Goal: Task Accomplishment & Management: Use online tool/utility

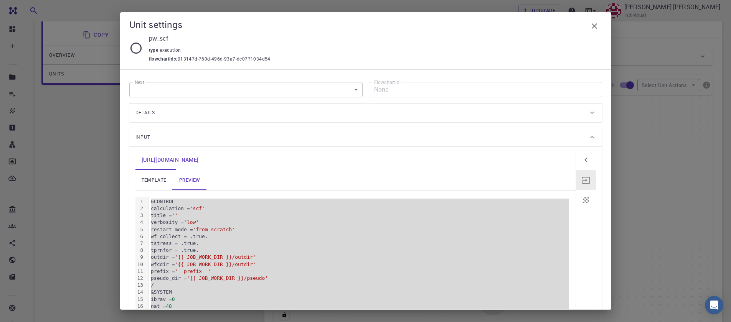
scroll to position [341, 0]
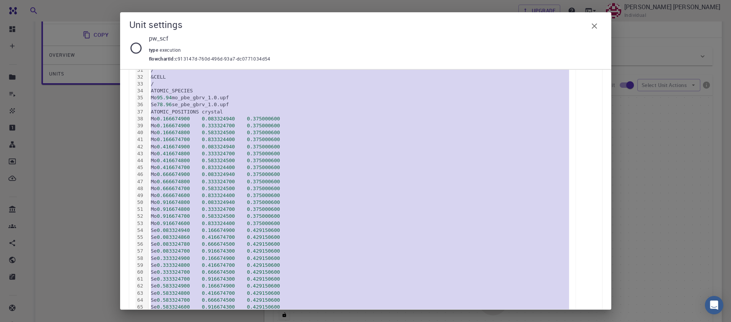
click at [590, 24] on icon "button" at bounding box center [594, 25] width 9 height 9
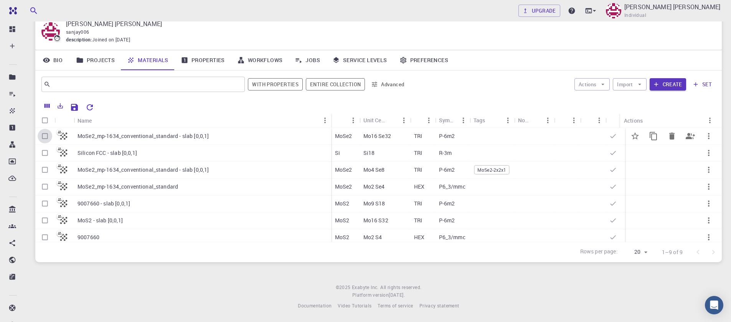
click at [43, 137] on input "Select row" at bounding box center [45, 136] width 15 height 15
checkbox input "true"
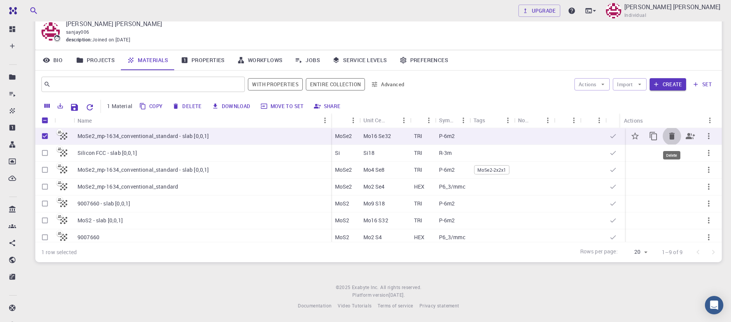
click at [670, 139] on icon "Delete" at bounding box center [672, 136] width 9 height 9
checkbox input "false"
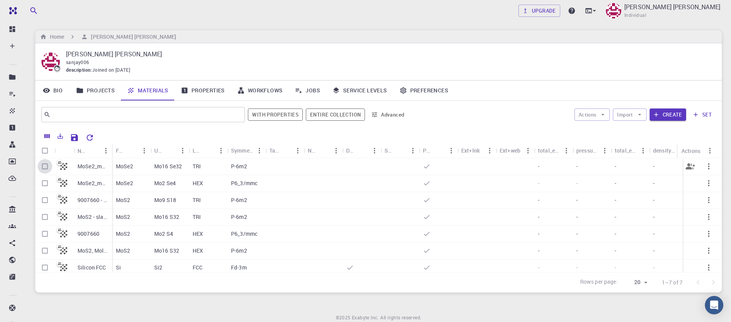
click at [43, 165] on input "Select row" at bounding box center [45, 166] width 15 height 15
checkbox input "true"
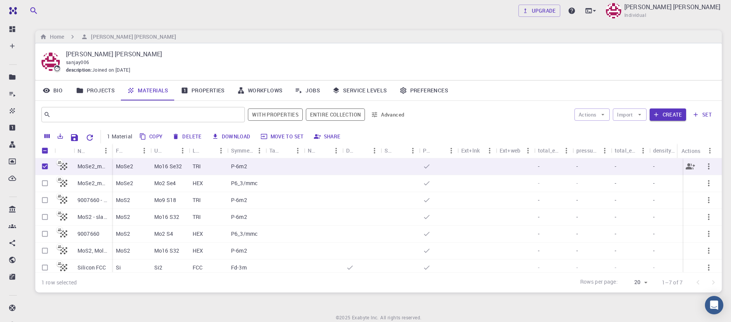
click at [704, 169] on icon "button" at bounding box center [708, 166] width 9 height 9
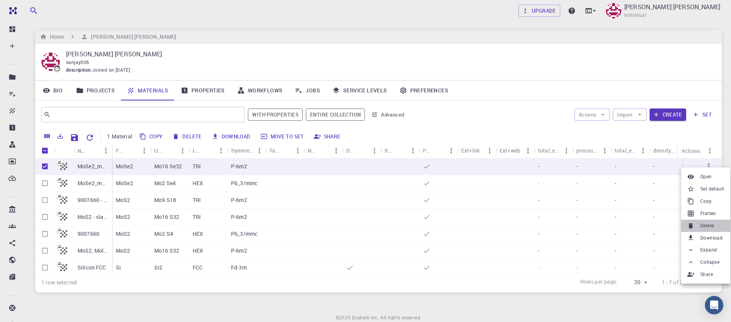
click at [706, 227] on span "Delete" at bounding box center [707, 226] width 13 height 8
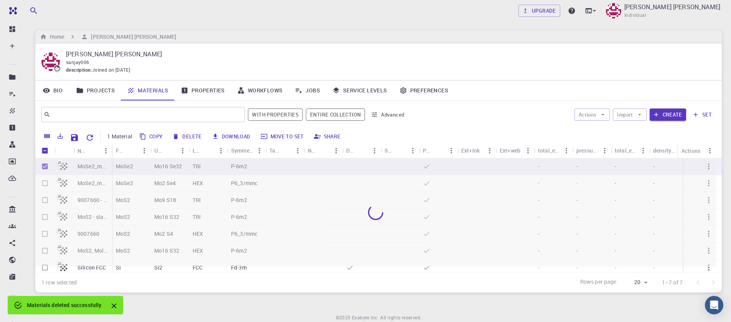
checkbox input "false"
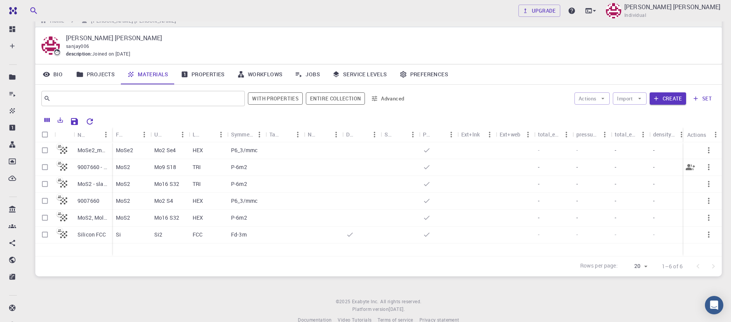
scroll to position [30, 0]
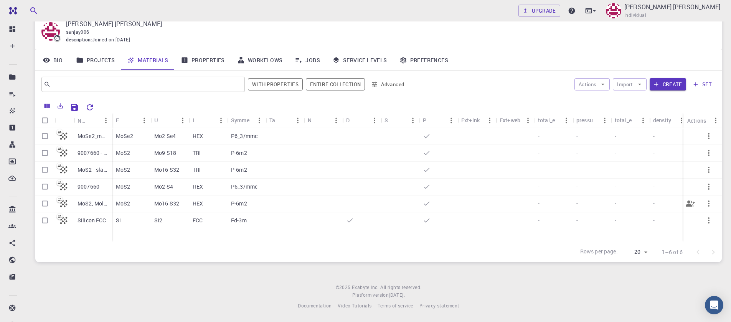
click at [88, 207] on p "MoS2, Molybdenum Disulfide, HEX (P-6m2) 2D (Monolayer), 2dm-3150 - supercell [[…" at bounding box center [93, 204] width 31 height 8
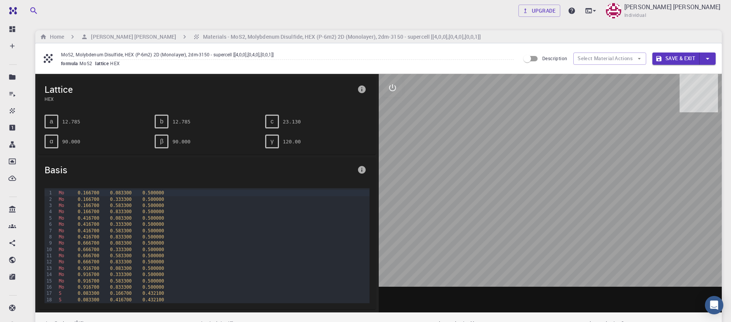
drag, startPoint x: 559, startPoint y: 203, endPoint x: 530, endPoint y: 154, distance: 56.7
click at [530, 154] on div at bounding box center [551, 193] width 344 height 239
drag, startPoint x: 564, startPoint y: 150, endPoint x: 517, endPoint y: 152, distance: 46.9
click at [517, 152] on div at bounding box center [551, 193] width 344 height 239
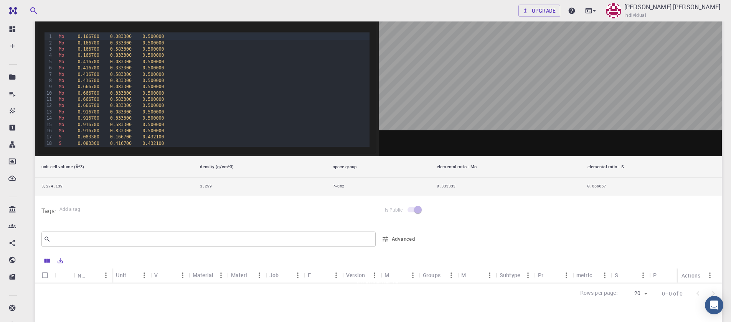
scroll to position [46, 0]
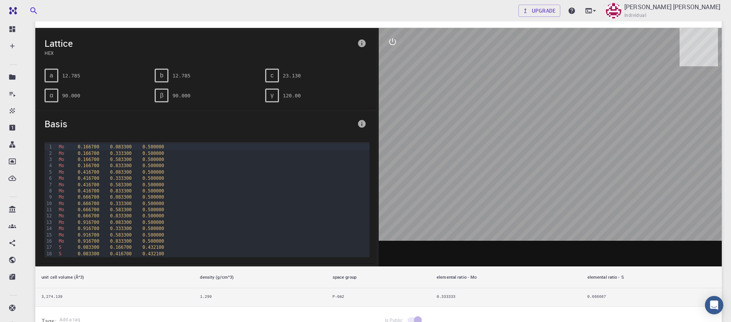
drag, startPoint x: 519, startPoint y: 167, endPoint x: 565, endPoint y: 166, distance: 46.1
click at [565, 166] on div at bounding box center [551, 147] width 344 height 239
click at [390, 44] on icon "interactive" at bounding box center [392, 41] width 9 height 9
click at [398, 65] on button "view" at bounding box center [393, 60] width 18 height 18
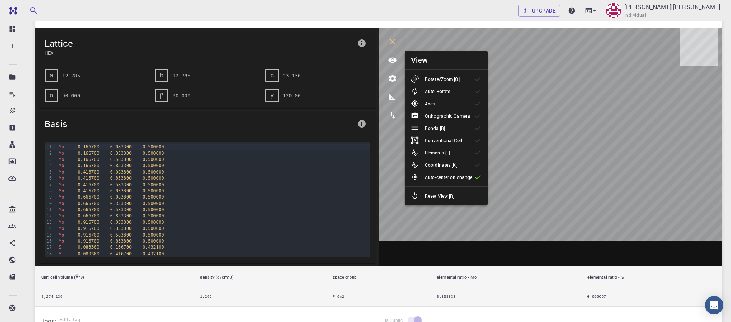
click at [420, 74] on li "Rotate/Zoom [O]" at bounding box center [446, 79] width 83 height 12
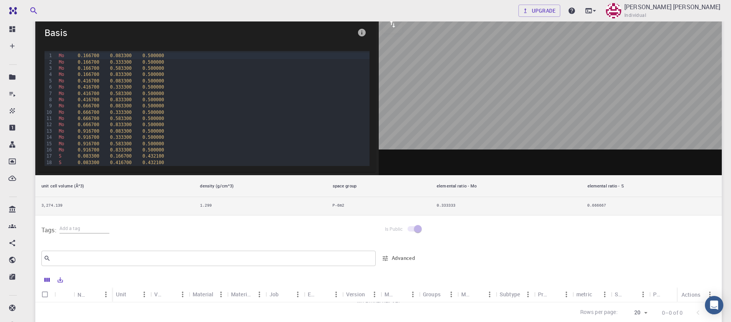
scroll to position [0, 0]
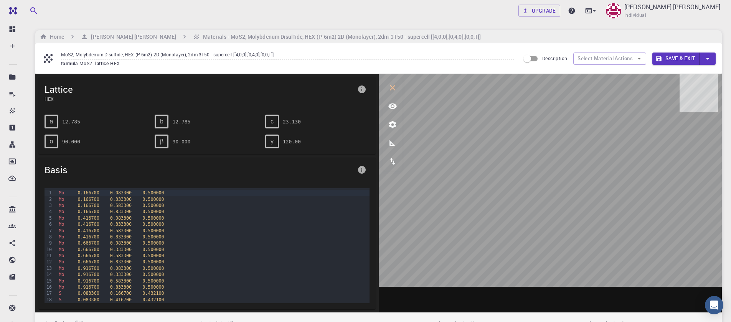
click at [703, 61] on button "button" at bounding box center [708, 59] width 16 height 12
click at [220, 34] on div at bounding box center [365, 161] width 731 height 322
click at [200, 38] on h6 "Materials - MoS2, Molybdenum Disulfide, HEX (P-6m2) 2D (Monolayer), 2dm-3150 - …" at bounding box center [340, 37] width 281 height 8
click at [136, 40] on h6 "[PERSON_NAME] [PERSON_NAME]" at bounding box center [132, 37] width 88 height 8
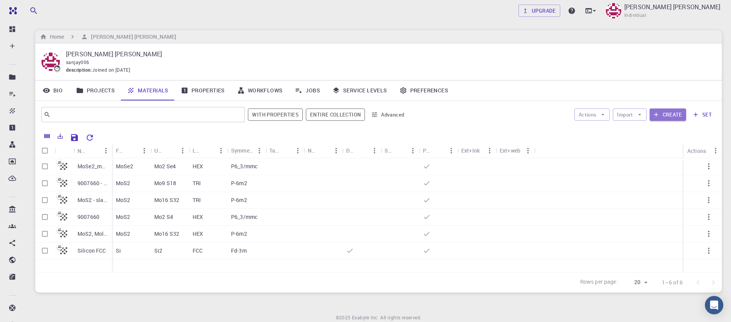
drag, startPoint x: 663, startPoint y: 118, endPoint x: 158, endPoint y: 18, distance: 515.4
click at [663, 118] on button "Create" at bounding box center [668, 115] width 36 height 12
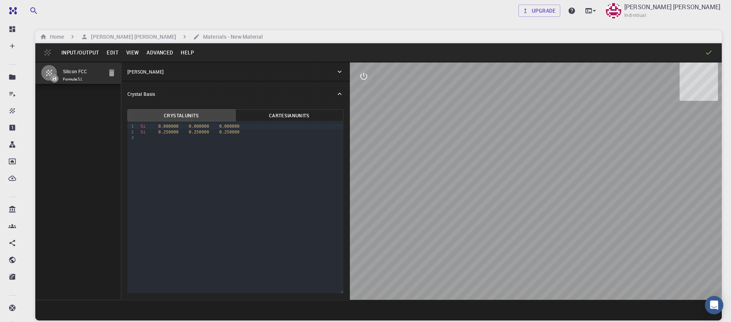
click at [91, 56] on button "Input/Output" at bounding box center [80, 52] width 45 height 12
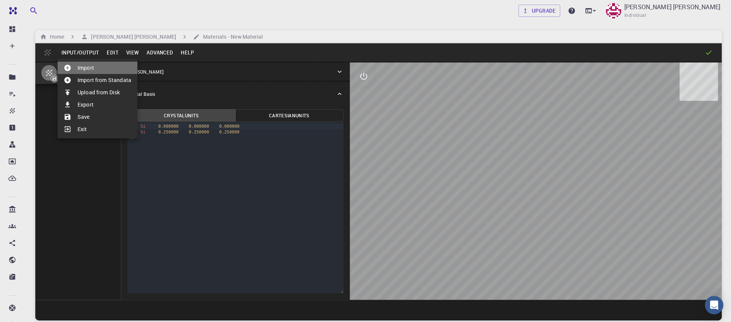
click at [82, 72] on li "Import" at bounding box center [98, 68] width 80 height 12
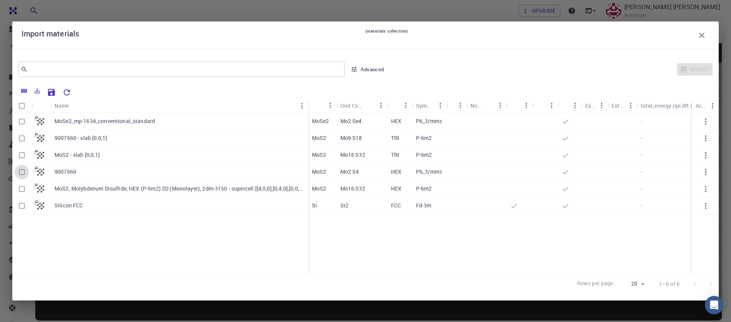
click at [19, 172] on input "Select row" at bounding box center [22, 172] width 15 height 15
checkbox input "true"
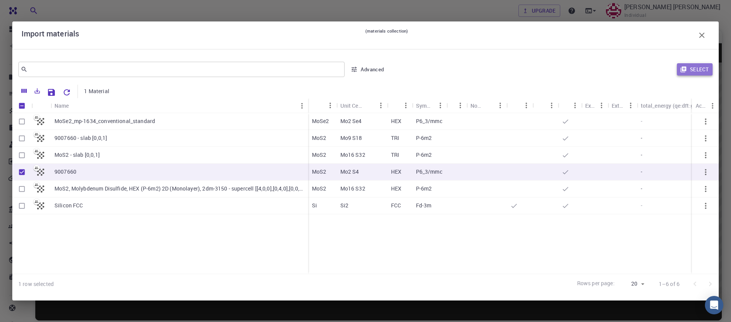
click at [694, 68] on button "Select" at bounding box center [695, 69] width 36 height 12
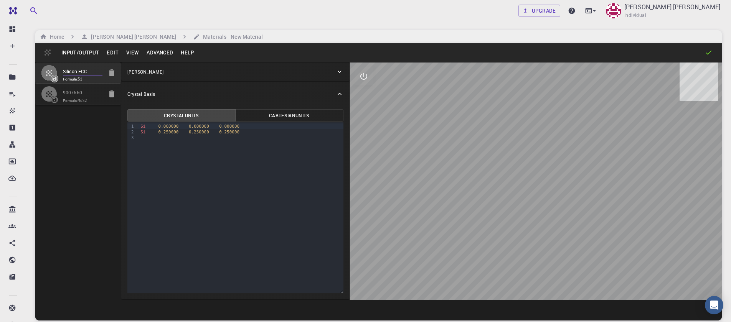
click at [98, 76] on input "Silicon FCC" at bounding box center [83, 72] width 40 height 9
click at [109, 74] on icon "button" at bounding box center [111, 72] width 9 height 9
type input "HEX"
type input "3.161"
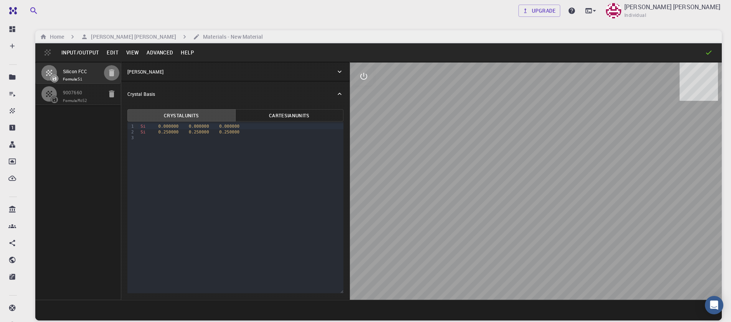
type input "12.295"
type input "90"
type input "119.99999999999999"
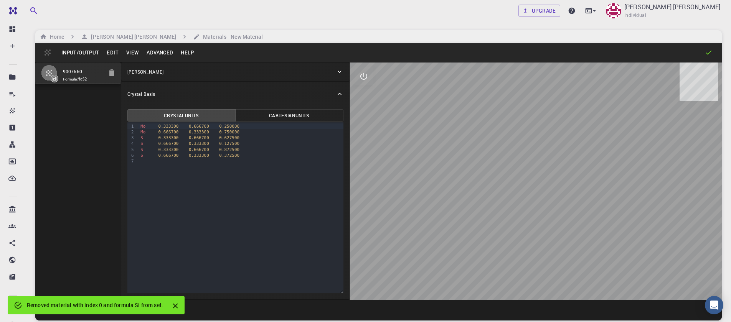
drag, startPoint x: 557, startPoint y: 217, endPoint x: 516, endPoint y: 200, distance: 44.7
click at [518, 203] on div at bounding box center [536, 182] width 372 height 238
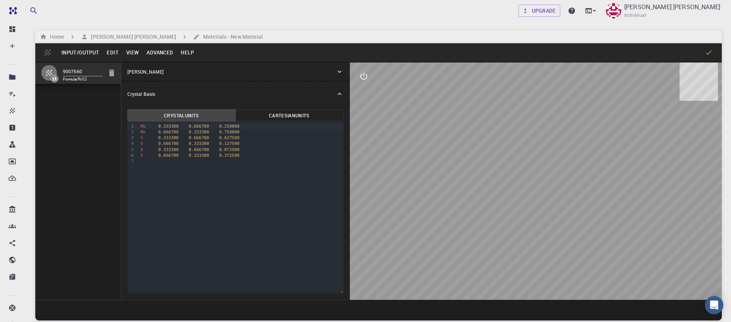
drag, startPoint x: 513, startPoint y: 177, endPoint x: 510, endPoint y: 149, distance: 29.0
click at [510, 149] on div at bounding box center [536, 182] width 372 height 238
click at [161, 180] on div "9 1 2 3 4 5 6 7 › Mo 0.333300 0.666700 0.250000 Mo 0.666700 0.333300 0.750000 S…" at bounding box center [235, 208] width 216 height 172
click at [273, 149] on div "S 0.333300 0.666700 0.872500" at bounding box center [240, 150] width 205 height 6
drag, startPoint x: 138, startPoint y: 127, endPoint x: 174, endPoint y: 126, distance: 35.7
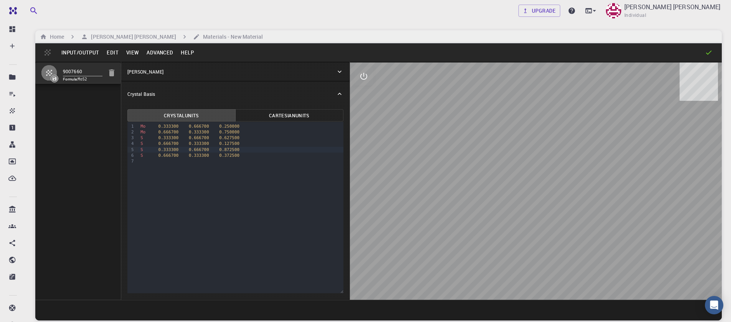
click at [174, 126] on div "9 1 2 3 4 5 6 7 › Mo 0.333300 0.666700 0.250000 Mo 0.666700 0.333300 0.750000 S…" at bounding box center [235, 208] width 216 height 172
drag, startPoint x: 254, startPoint y: 126, endPoint x: 209, endPoint y: 126, distance: 44.9
click at [209, 126] on div "Mo 0.333300 0.666700 0.250000" at bounding box center [240, 127] width 205 height 6
click at [241, 131] on div "Mo 0.666700 0.333300 0.750000" at bounding box center [240, 132] width 205 height 6
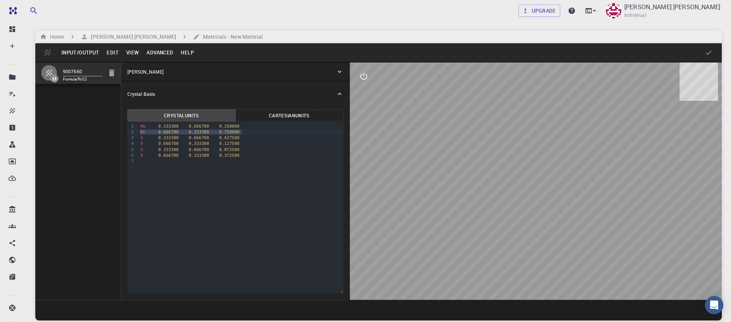
drag, startPoint x: 244, startPoint y: 133, endPoint x: 142, endPoint y: 123, distance: 102.2
click at [136, 131] on div "9 1 2 3 4 5 6 7 › Mo 0.333300 0.666700 0.250000 Mo 0.666700 0.333300 0.750000 S…" at bounding box center [235, 208] width 216 height 172
drag, startPoint x: 247, startPoint y: 140, endPoint x: 135, endPoint y: 137, distance: 112.1
click at [133, 138] on div "9 1 2 3 4 5 6 › Mo 0.333300 0.666700 0.250000 S 0.333300 0.666700 0.627500 S 0.…" at bounding box center [235, 208] width 216 height 172
drag, startPoint x: 246, startPoint y: 152, endPoint x: 129, endPoint y: 151, distance: 117.1
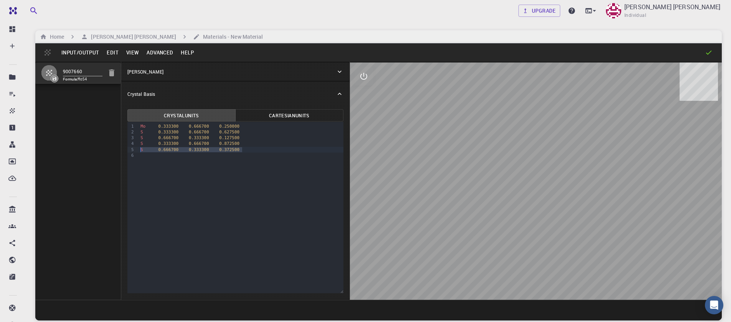
click at [129, 151] on div "9 1 2 3 4 5 6 › Mo 0.333300 0.666700 0.250000 S 0.333300 0.666700 0.627500 S 0.…" at bounding box center [235, 208] width 216 height 172
drag, startPoint x: 241, startPoint y: 144, endPoint x: 124, endPoint y: 142, distance: 117.1
click at [124, 142] on div "Crystal Units Cartesian Units Selection deleted 9 1 2 3 4 5 6 › Mo 0.333300 0.6…" at bounding box center [235, 202] width 228 height 193
drag, startPoint x: 241, startPoint y: 133, endPoint x: 93, endPoint y: 134, distance: 148.6
click at [92, 136] on div "9007660 Formula: MoS3 Crystal Lattice Lattice units angstrom angstrom Lattice u…" at bounding box center [378, 181] width 687 height 238
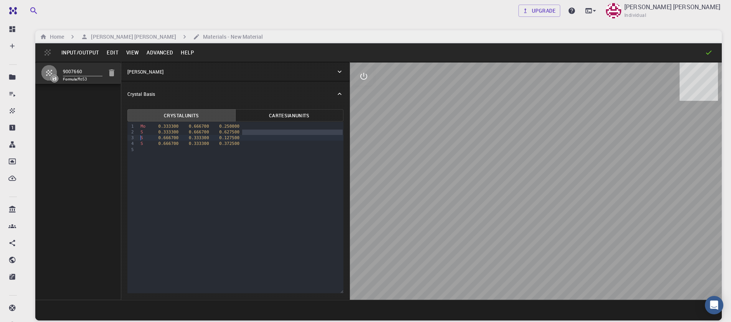
click at [244, 136] on div "S 0.666700 0.333300 0.127500" at bounding box center [240, 138] width 205 height 6
drag, startPoint x: 243, startPoint y: 131, endPoint x: 122, endPoint y: 132, distance: 121.3
click at [122, 132] on div "Crystal Units Cartesian Units Selection deleted 9 1 2 3 4 5 › Mo 0.333300 0.666…" at bounding box center [235, 202] width 228 height 193
click at [157, 49] on button "Advanced" at bounding box center [160, 52] width 34 height 12
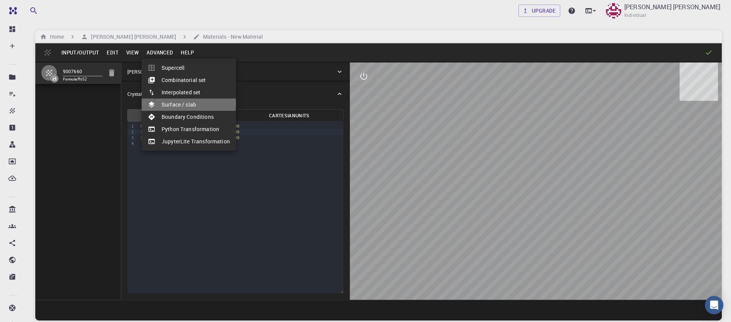
click at [178, 104] on li "Surface / slab" at bounding box center [189, 105] width 94 height 12
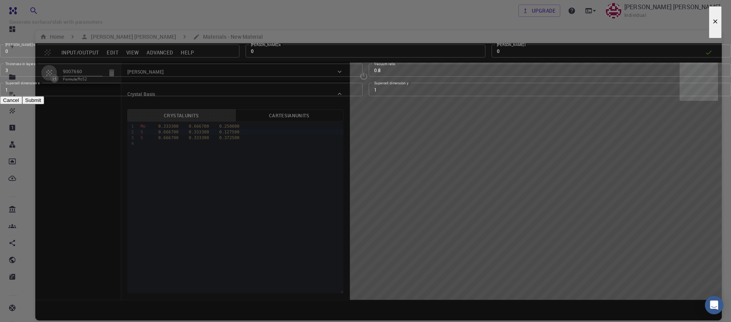
type input "0"
click at [240, 58] on input "0" at bounding box center [120, 51] width 240 height 13
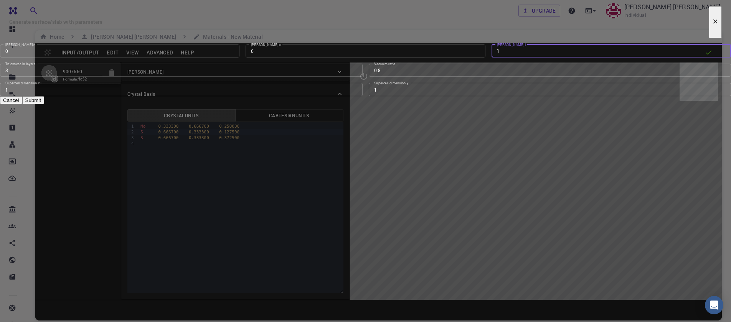
type input "1"
click at [492, 58] on input "1" at bounding box center [612, 51] width 240 height 13
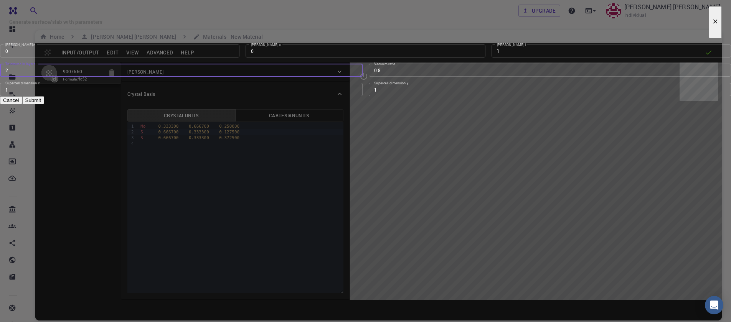
click at [355, 77] on input "2" at bounding box center [181, 70] width 363 height 13
type input "1"
click at [355, 77] on input "1" at bounding box center [181, 70] width 363 height 13
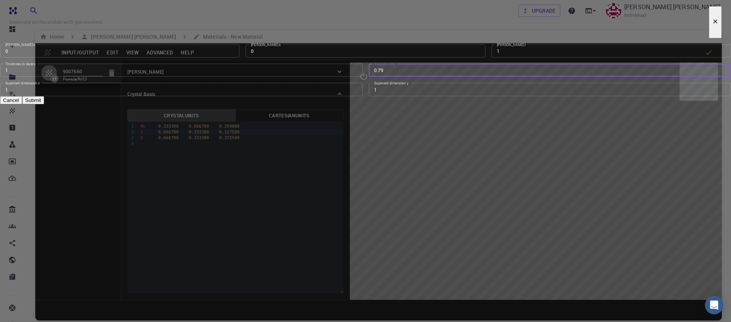
click at [463, 77] on input "0.79" at bounding box center [550, 70] width 363 height 13
click at [463, 77] on input "0.78" at bounding box center [550, 70] width 363 height 13
click at [463, 77] on input "0.77" at bounding box center [550, 70] width 363 height 13
click at [463, 77] on input "0.76" at bounding box center [550, 70] width 363 height 13
click at [463, 77] on input "0.75" at bounding box center [550, 70] width 363 height 13
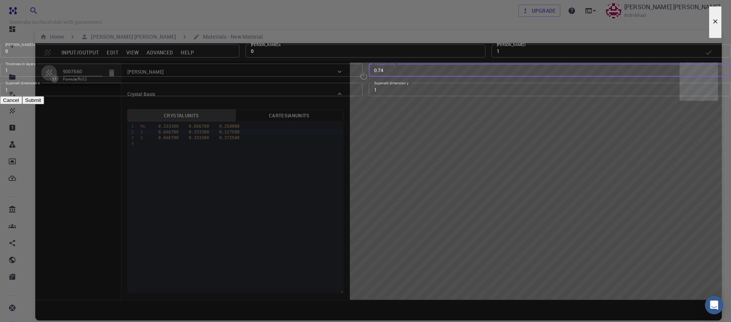
click at [463, 77] on input "0.74" at bounding box center [550, 70] width 363 height 13
click at [463, 77] on input "0.73" at bounding box center [550, 70] width 363 height 13
click at [463, 77] on input "0.72" at bounding box center [550, 70] width 363 height 13
click at [463, 77] on input "0.71" at bounding box center [550, 70] width 363 height 13
click at [463, 77] on input "0.7" at bounding box center [550, 70] width 363 height 13
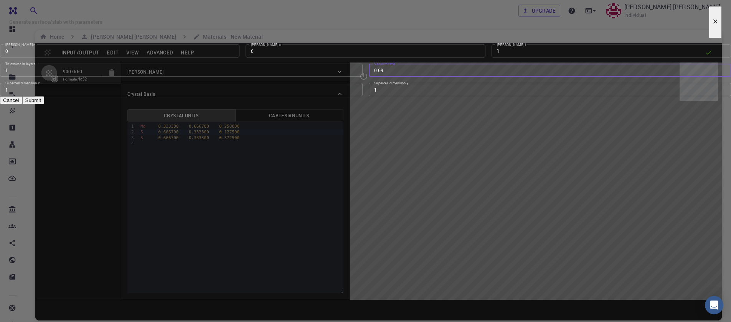
click at [463, 77] on input "0.69" at bounding box center [550, 70] width 363 height 13
click at [463, 77] on input "0.68" at bounding box center [550, 70] width 363 height 13
click at [463, 77] on input "0.67" at bounding box center [550, 70] width 363 height 13
click at [463, 77] on input "0.66" at bounding box center [550, 70] width 363 height 13
click at [463, 77] on input "0.65" at bounding box center [550, 70] width 363 height 13
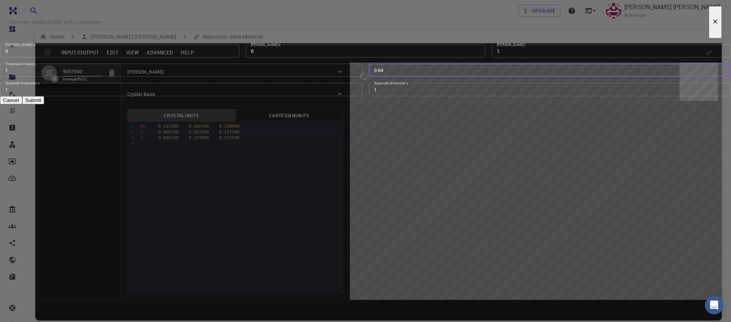
click at [463, 77] on input "0.64" at bounding box center [550, 70] width 363 height 13
click at [463, 77] on input "0.63" at bounding box center [550, 70] width 363 height 13
click at [463, 77] on input "0.62" at bounding box center [550, 70] width 363 height 13
click at [463, 77] on input "0.61" at bounding box center [550, 70] width 363 height 13
click at [463, 77] on input "0.6" at bounding box center [550, 70] width 363 height 13
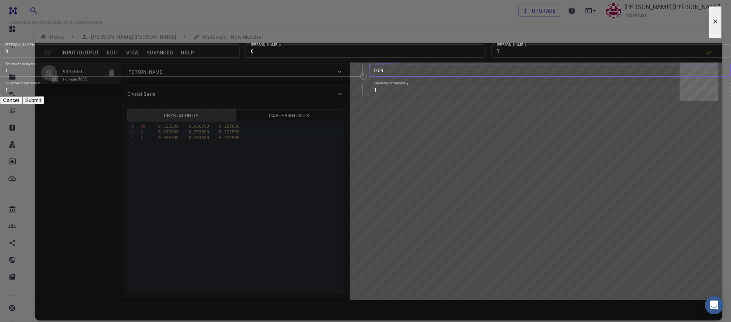
click at [463, 77] on input "0.59" at bounding box center [550, 70] width 363 height 13
click at [463, 77] on input "0.58" at bounding box center [550, 70] width 363 height 13
click at [463, 77] on input "0.57" at bounding box center [550, 70] width 363 height 13
click at [463, 77] on input "0.56" at bounding box center [550, 70] width 363 height 13
click at [463, 77] on input "0.55" at bounding box center [550, 70] width 363 height 13
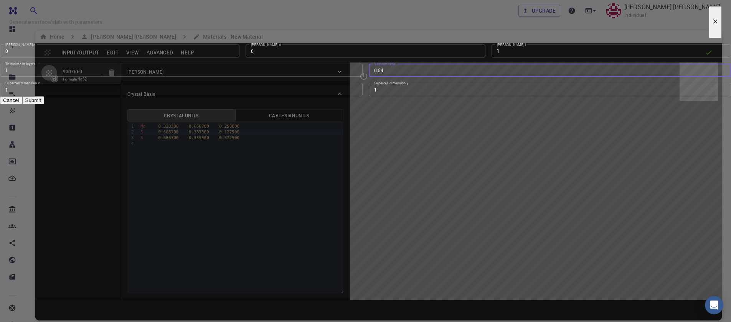
click at [463, 77] on input "0.54" at bounding box center [550, 70] width 363 height 13
click at [463, 77] on input "0.53" at bounding box center [550, 70] width 363 height 13
click at [463, 77] on input "0.52" at bounding box center [550, 70] width 363 height 13
click at [463, 77] on input "0.51" at bounding box center [550, 70] width 363 height 13
type input "0.5"
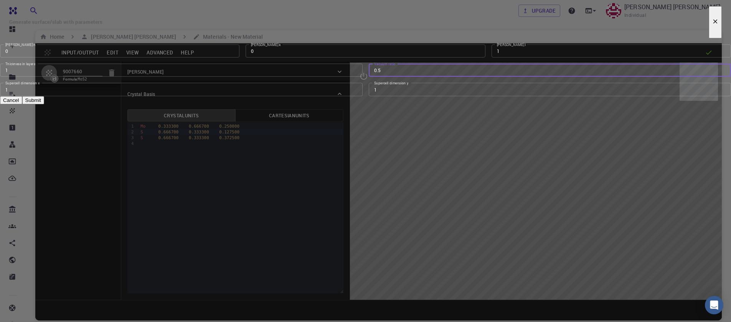
click at [463, 77] on input "0.5" at bounding box center [550, 70] width 363 height 13
click at [356, 77] on input "1" at bounding box center [181, 70] width 363 height 13
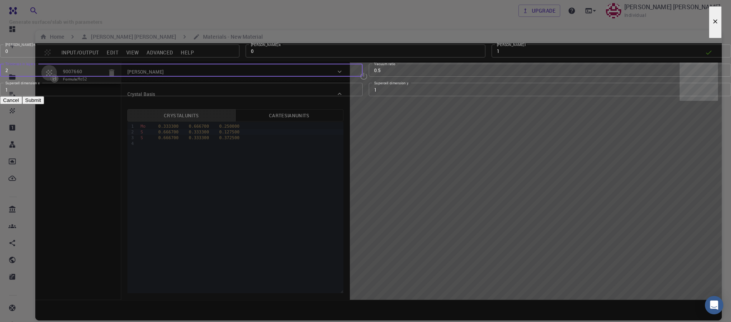
click at [356, 77] on input "2" at bounding box center [181, 70] width 363 height 13
type input "1"
click at [355, 77] on input "1" at bounding box center [181, 70] width 363 height 13
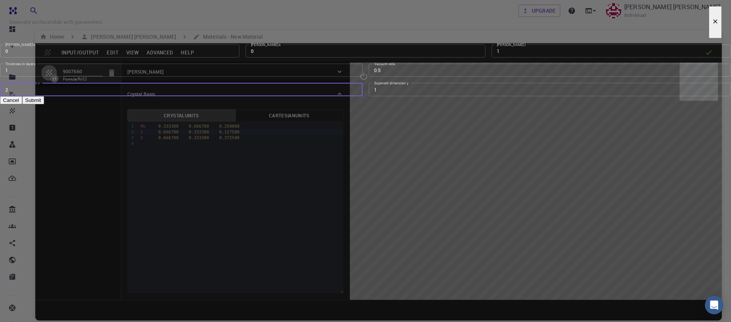
click at [355, 96] on input "2" at bounding box center [181, 89] width 363 height 13
click at [355, 96] on input "1" at bounding box center [181, 89] width 363 height 13
click at [354, 96] on input "2" at bounding box center [181, 89] width 363 height 13
click at [354, 96] on input "3" at bounding box center [181, 89] width 363 height 13
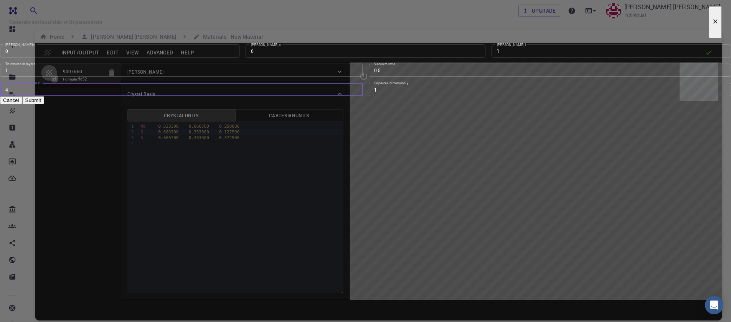
type input "4"
click at [354, 96] on input "4" at bounding box center [181, 89] width 363 height 13
click at [462, 96] on input "1" at bounding box center [550, 89] width 363 height 13
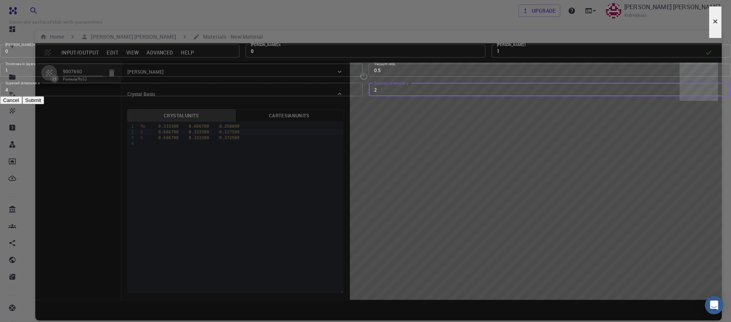
click at [463, 96] on input "2" at bounding box center [550, 89] width 363 height 13
click at [463, 96] on input "3" at bounding box center [550, 89] width 363 height 13
type input "4"
click at [463, 96] on input "4" at bounding box center [550, 89] width 363 height 13
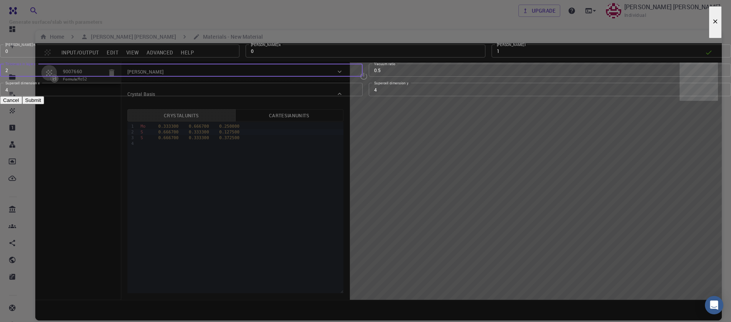
click at [354, 77] on input "2" at bounding box center [181, 70] width 363 height 13
click at [354, 77] on input "3" at bounding box center [181, 70] width 363 height 13
type input "2"
click at [353, 77] on input "2" at bounding box center [181, 70] width 363 height 13
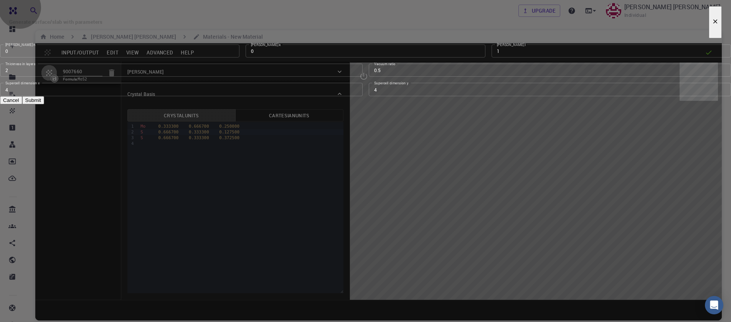
click at [44, 104] on button "Submit" at bounding box center [33, 100] width 22 height 8
type input "TRI"
type input "12.644"
type input "12.643978171445884"
type input "49.18"
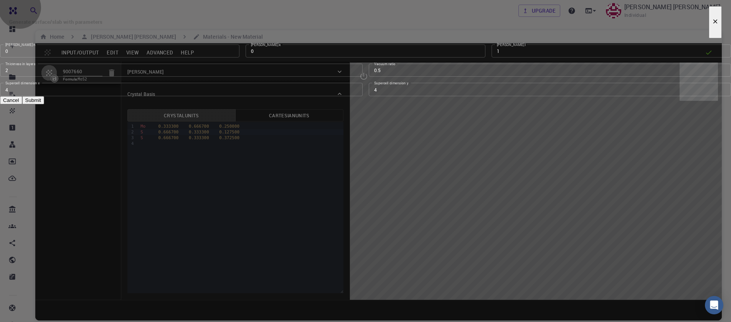
type input "120.0000571088431"
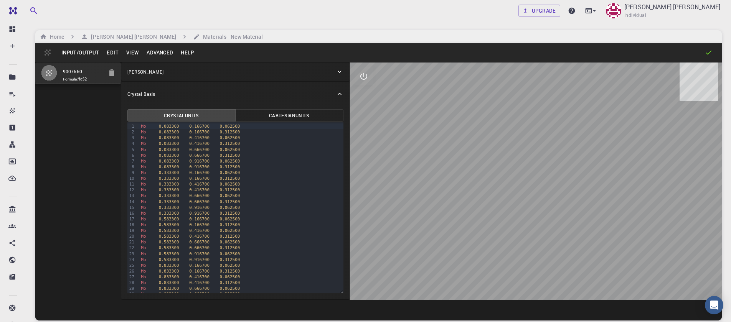
drag, startPoint x: 527, startPoint y: 233, endPoint x: 525, endPoint y: 209, distance: 24.7
click at [365, 78] on icon "interactive" at bounding box center [363, 76] width 9 height 9
click at [363, 94] on icon "view" at bounding box center [364, 95] width 8 height 6
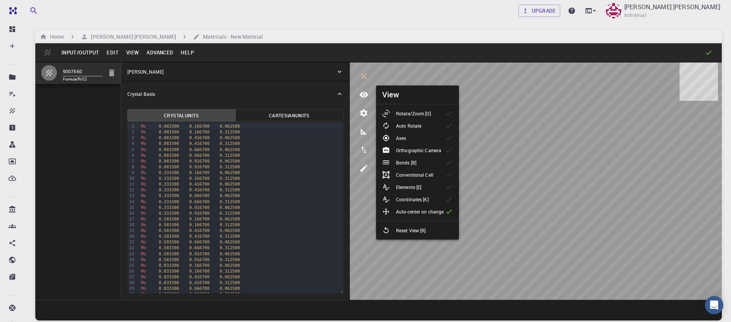
click at [417, 115] on p "Rotate/Zoom [O]" at bounding box center [413, 113] width 35 height 7
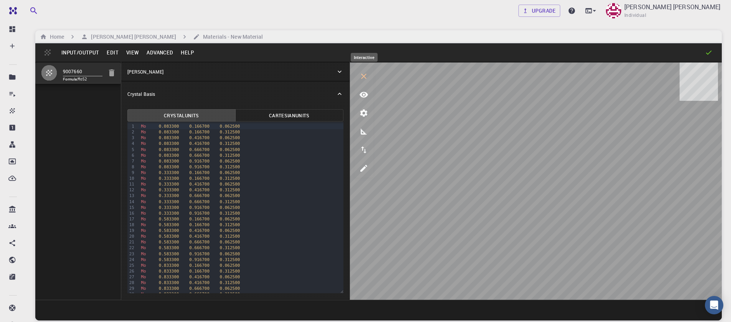
click at [365, 81] on icon "interactive" at bounding box center [363, 76] width 9 height 9
click at [133, 39] on h6 "[PERSON_NAME] [PERSON_NAME]" at bounding box center [132, 37] width 88 height 8
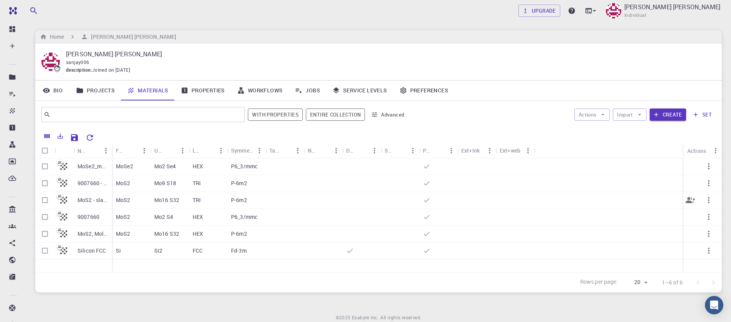
click at [71, 201] on div at bounding box center [64, 200] width 19 height 17
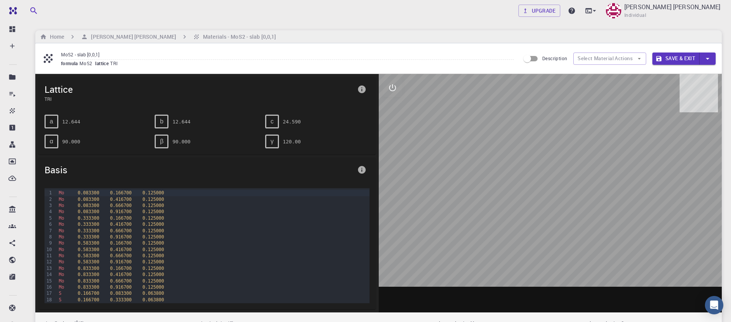
drag, startPoint x: 537, startPoint y: 196, endPoint x: 525, endPoint y: 168, distance: 30.1
click at [525, 168] on div at bounding box center [551, 193] width 344 height 239
click at [116, 40] on h6 "[PERSON_NAME] [PERSON_NAME]" at bounding box center [132, 37] width 88 height 8
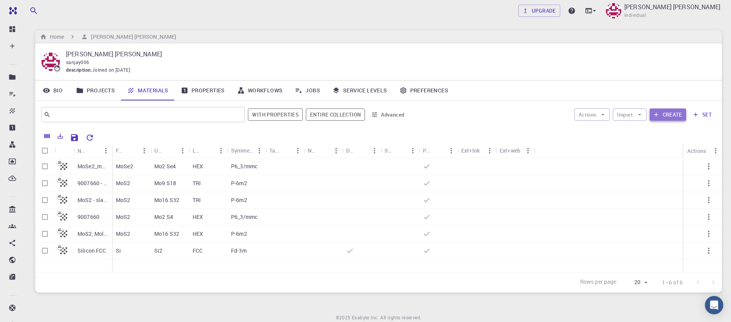
click at [655, 118] on icon "button" at bounding box center [656, 114] width 7 height 7
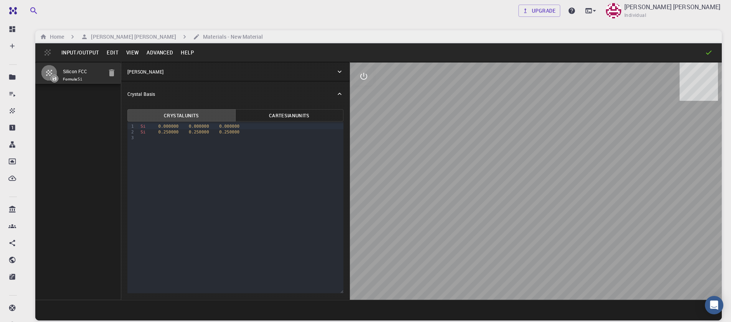
click at [92, 57] on button "Input/Output" at bounding box center [80, 52] width 45 height 12
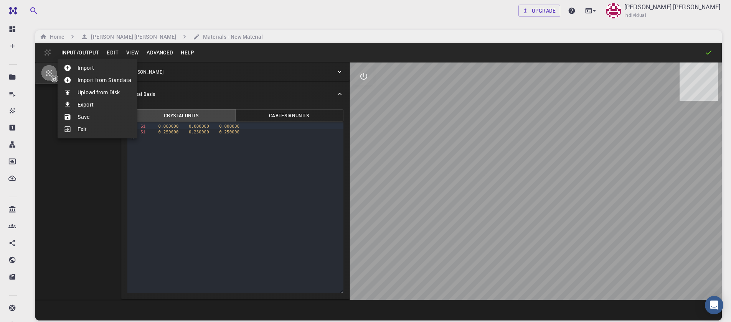
click at [84, 67] on li "Import" at bounding box center [98, 68] width 80 height 12
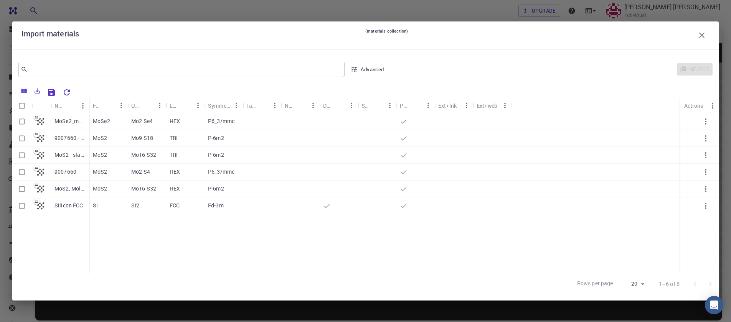
click at [69, 139] on p "9007660 - slab [0,0,1]" at bounding box center [70, 138] width 31 height 8
checkbox input "true"
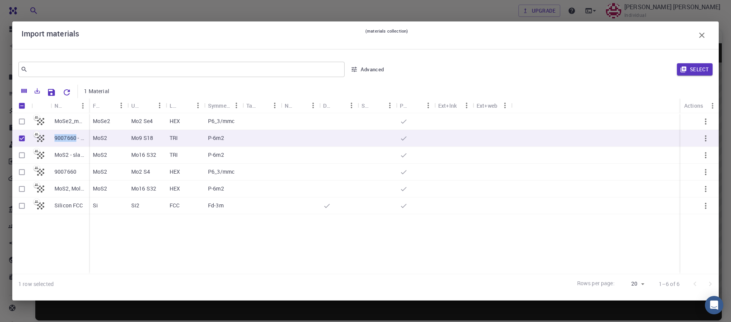
click at [69, 139] on p "9007660 - slab [0,0,1]" at bounding box center [70, 138] width 31 height 8
checkbox input "false"
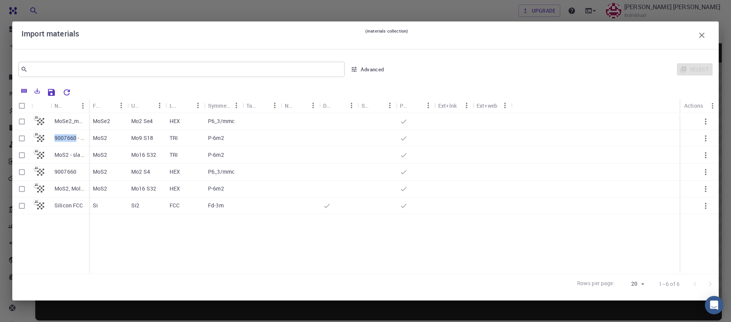
click at [19, 139] on input "Select row" at bounding box center [22, 138] width 15 height 15
checkbox input "true"
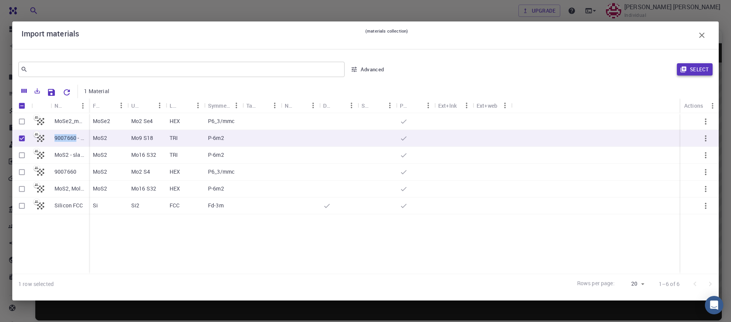
click at [693, 74] on button "Select" at bounding box center [695, 69] width 36 height 12
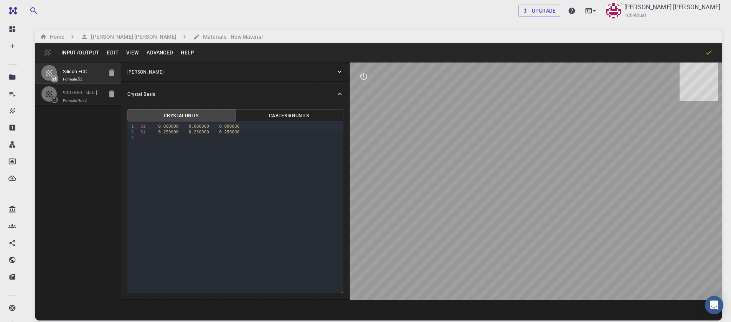
click at [108, 75] on icon "button" at bounding box center [111, 72] width 9 height 9
type input "TRI"
type input "9.483"
type input "9.482983628584414"
type input "24.59"
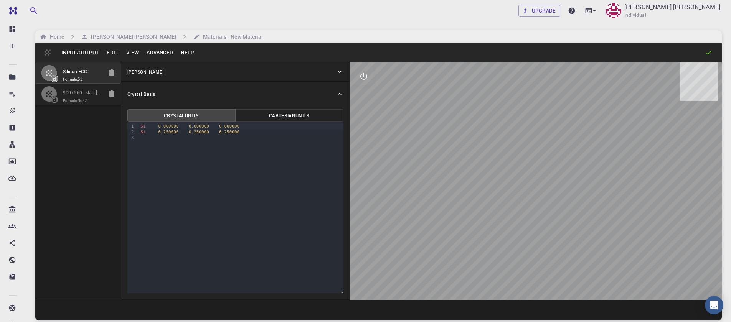
type input "90"
type input "120.0000571088431"
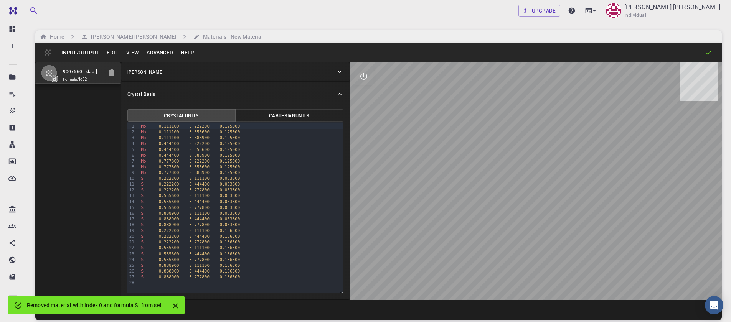
drag, startPoint x: 552, startPoint y: 184, endPoint x: 497, endPoint y: 158, distance: 61.3
click at [497, 158] on div at bounding box center [536, 182] width 372 height 238
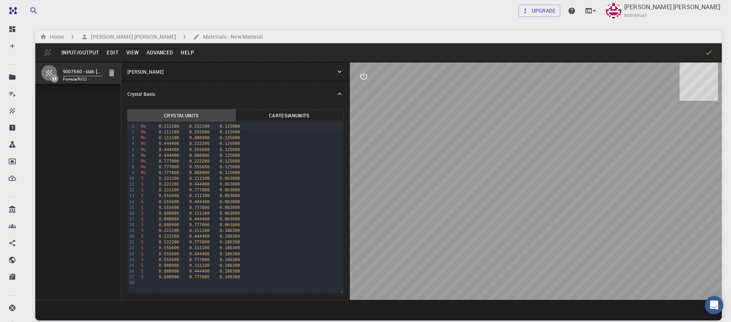
drag, startPoint x: 545, startPoint y: 268, endPoint x: 541, endPoint y: 226, distance: 42.0
click at [542, 227] on div at bounding box center [536, 182] width 372 height 238
click at [106, 36] on h6 "[PERSON_NAME] [PERSON_NAME]" at bounding box center [132, 37] width 88 height 8
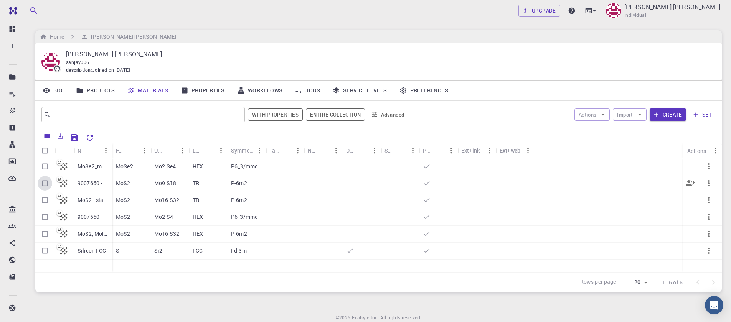
click at [44, 184] on input "Select row" at bounding box center [45, 183] width 15 height 15
checkbox input "true"
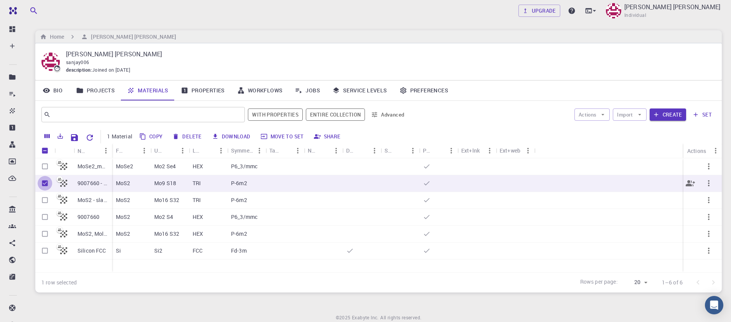
click at [44, 184] on input "Unselect row" at bounding box center [45, 183] width 15 height 15
checkbox input "false"
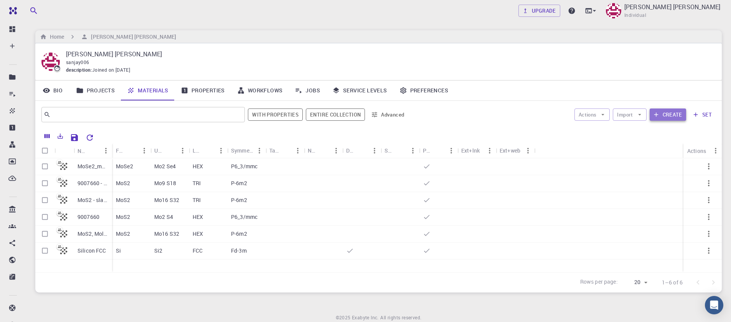
click at [656, 117] on icon "button" at bounding box center [656, 114] width 7 height 7
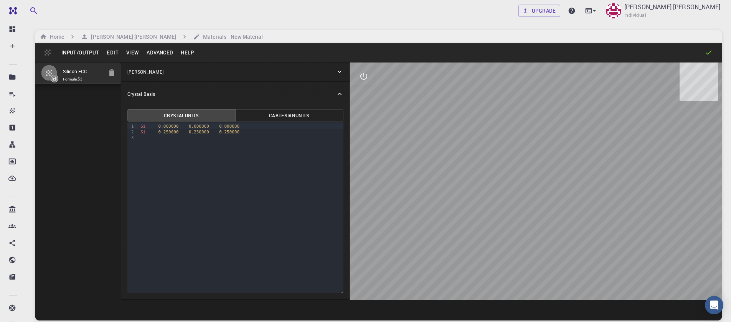
click at [95, 56] on button "Input/Output" at bounding box center [80, 52] width 45 height 12
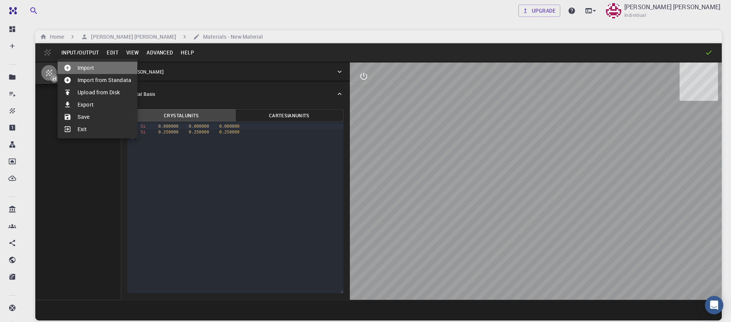
click at [100, 69] on li "Import" at bounding box center [98, 68] width 80 height 12
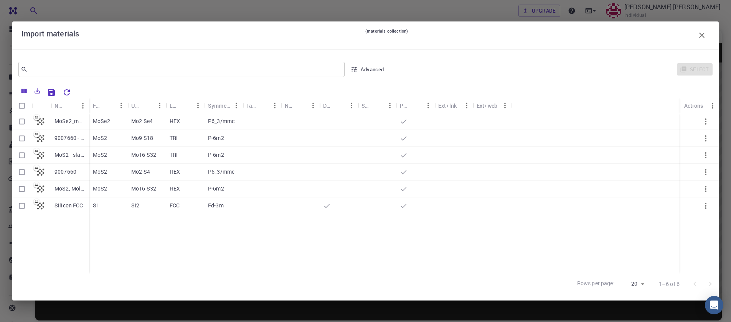
click at [21, 175] on input "Select row" at bounding box center [22, 172] width 15 height 15
checkbox input "true"
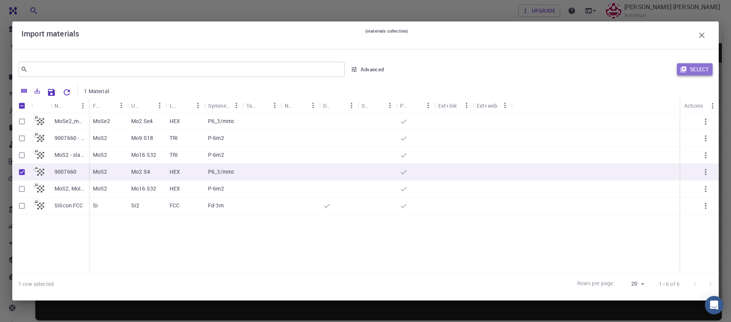
click at [702, 69] on button "Select" at bounding box center [695, 69] width 36 height 12
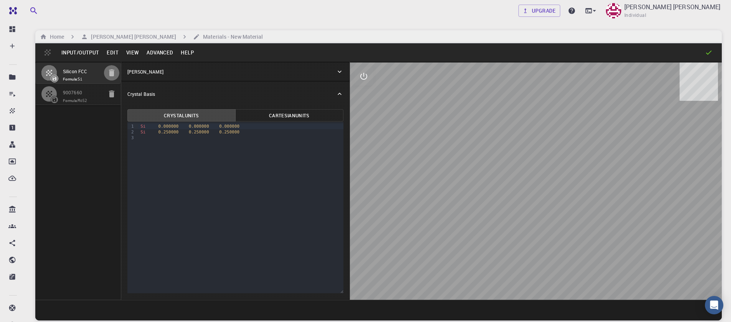
click at [116, 73] on icon "button" at bounding box center [111, 72] width 9 height 9
type input "HEX"
type input "3.161"
type input "12.295"
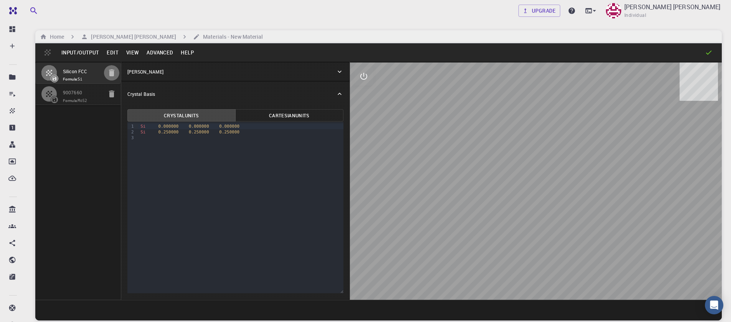
type input "90"
type input "119.99999999999999"
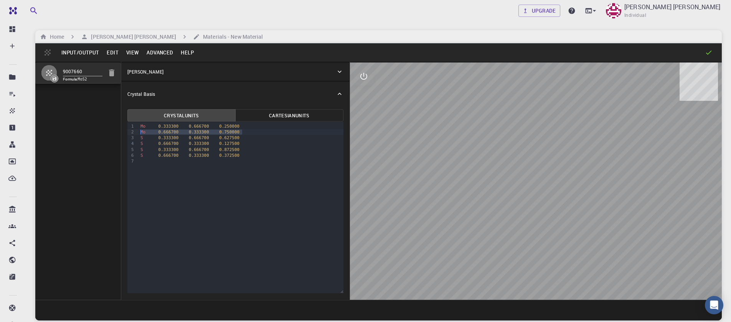
drag, startPoint x: 243, startPoint y: 131, endPoint x: 123, endPoint y: 133, distance: 119.8
click at [122, 134] on div "Crystal Units Cartesian Units 9 1 2 3 4 5 6 7 › Mo 0.333300 0.666700 0.250000 M…" at bounding box center [235, 202] width 228 height 193
drag, startPoint x: 246, startPoint y: 145, endPoint x: 122, endPoint y: 142, distance: 123.7
click at [122, 142] on div "Crystal Units Cartesian Units Selection deleted 9 1 2 3 4 5 6 › Mo 0.333300 0.6…" at bounding box center [235, 202] width 228 height 193
drag, startPoint x: 253, startPoint y: 131, endPoint x: 119, endPoint y: 132, distance: 134.4
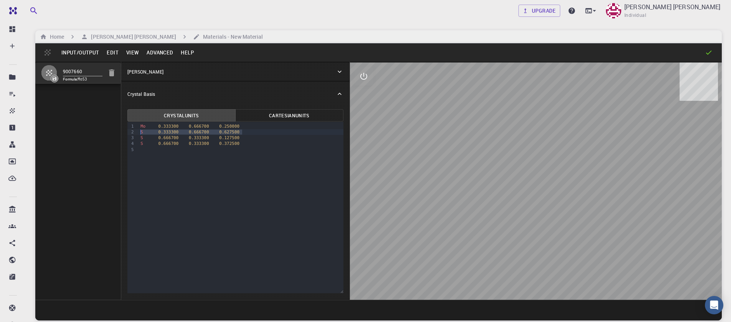
click at [119, 132] on div "9007660 Formula: MoS3 Crystal Lattice Lattice units angstrom angstrom Lattice u…" at bounding box center [378, 181] width 687 height 238
click at [163, 54] on button "Advanced" at bounding box center [160, 52] width 34 height 12
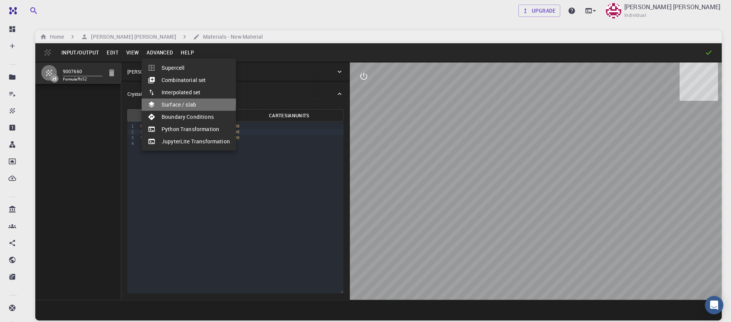
click at [174, 103] on li "Surface / slab" at bounding box center [189, 105] width 94 height 12
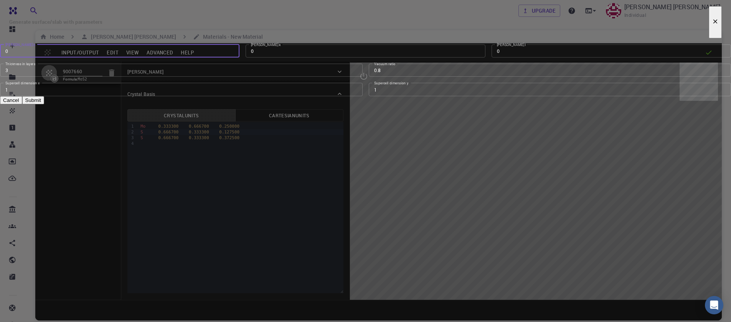
type input "0"
click at [240, 58] on input "0" at bounding box center [120, 51] width 240 height 13
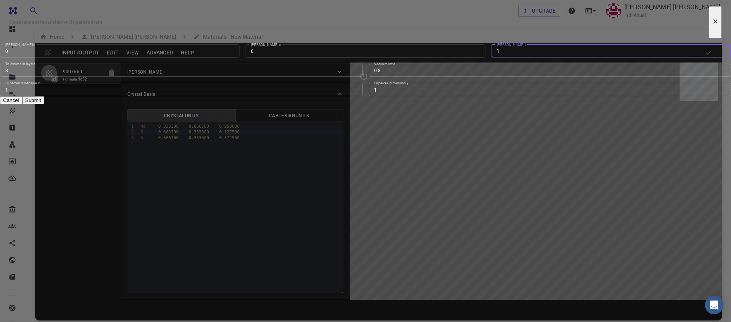
type input "1"
click at [492, 58] on input "1" at bounding box center [612, 51] width 240 height 13
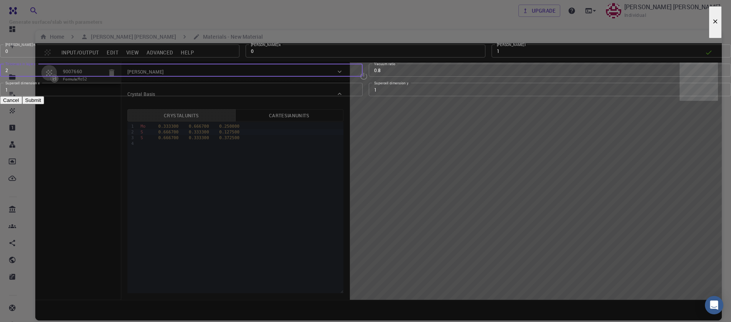
click at [354, 77] on input "2" at bounding box center [181, 70] width 363 height 13
click at [355, 77] on input "1" at bounding box center [181, 70] width 363 height 13
click at [355, 77] on input "2" at bounding box center [181, 70] width 363 height 13
click at [355, 77] on input "3" at bounding box center [181, 70] width 363 height 13
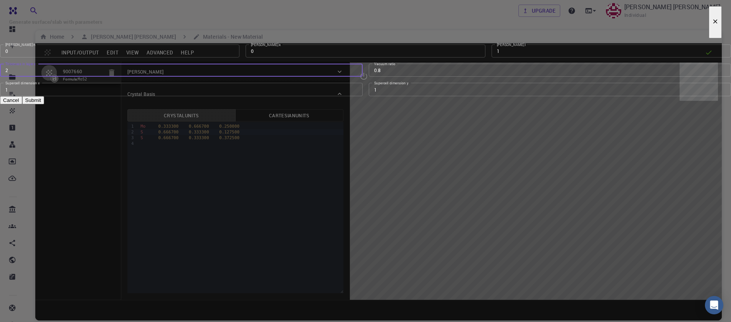
type input "2"
click at [354, 77] on input "2" at bounding box center [181, 70] width 363 height 13
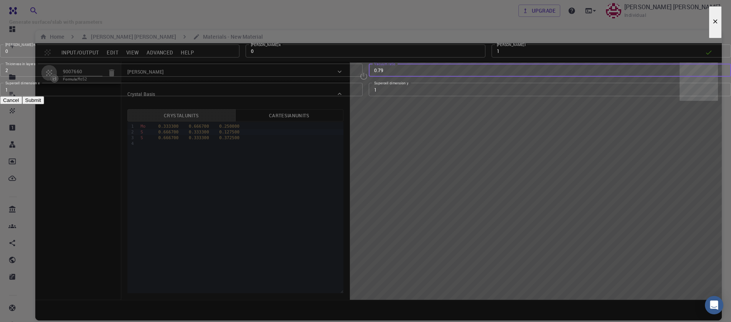
click at [462, 77] on input "0.79" at bounding box center [550, 70] width 363 height 13
click at [462, 77] on input "0.78" at bounding box center [550, 70] width 363 height 13
click at [462, 77] on input "0.77" at bounding box center [550, 70] width 363 height 13
click at [462, 77] on input "0.76" at bounding box center [550, 70] width 363 height 13
click at [462, 77] on input "0.75" at bounding box center [550, 70] width 363 height 13
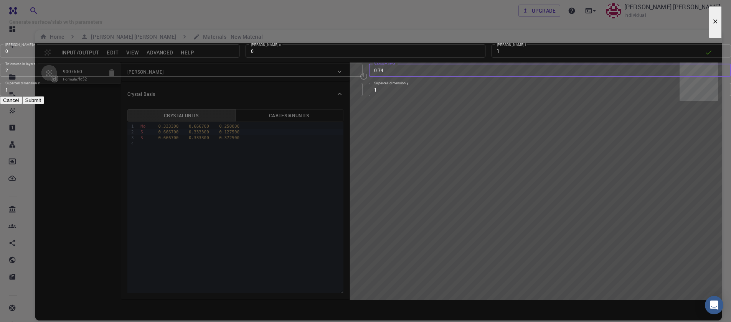
click at [462, 77] on input "0.74" at bounding box center [550, 70] width 363 height 13
click at [462, 77] on input "0.69" at bounding box center [550, 70] width 363 height 13
click at [462, 77] on input "0.68" at bounding box center [550, 70] width 363 height 13
click at [462, 77] on input "0.67" at bounding box center [550, 70] width 363 height 13
click at [462, 77] on input "0.66" at bounding box center [550, 70] width 363 height 13
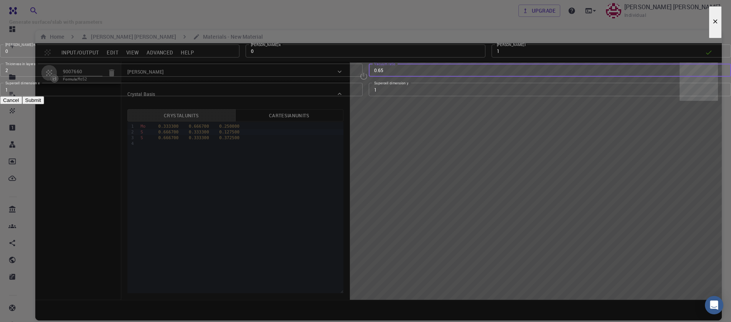
click at [462, 77] on input "0.65" at bounding box center [550, 70] width 363 height 13
click at [462, 77] on input "0.64" at bounding box center [550, 70] width 363 height 13
click at [462, 77] on input "0.63" at bounding box center [550, 70] width 363 height 13
click at [462, 77] on input "0.62" at bounding box center [550, 70] width 363 height 13
click at [462, 77] on input "0.61" at bounding box center [550, 70] width 363 height 13
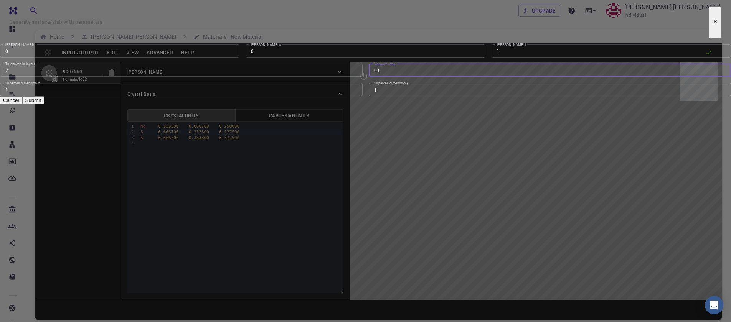
click at [462, 77] on input "0.6" at bounding box center [550, 70] width 363 height 13
click at [462, 77] on input "0.59" at bounding box center [550, 70] width 363 height 13
click at [462, 77] on input "0.58" at bounding box center [550, 70] width 363 height 13
click at [462, 77] on input "0.57" at bounding box center [550, 70] width 363 height 13
click at [462, 77] on input "0.56" at bounding box center [550, 70] width 363 height 13
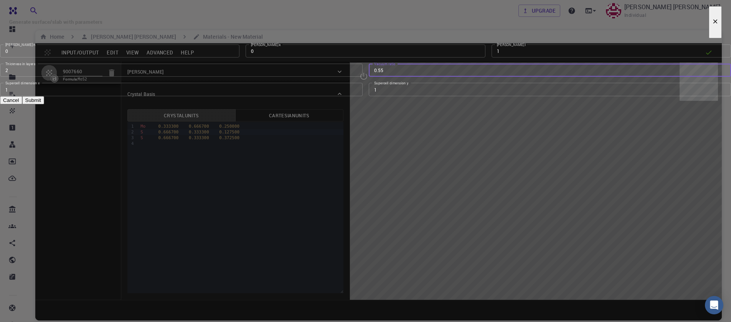
click at [462, 77] on input "0.55" at bounding box center [550, 70] width 363 height 13
click at [462, 77] on input "0.54" at bounding box center [550, 70] width 363 height 13
click at [461, 77] on input "0.53" at bounding box center [550, 70] width 363 height 13
click at [461, 77] on input "0.51" at bounding box center [550, 70] width 363 height 13
type input "0.5"
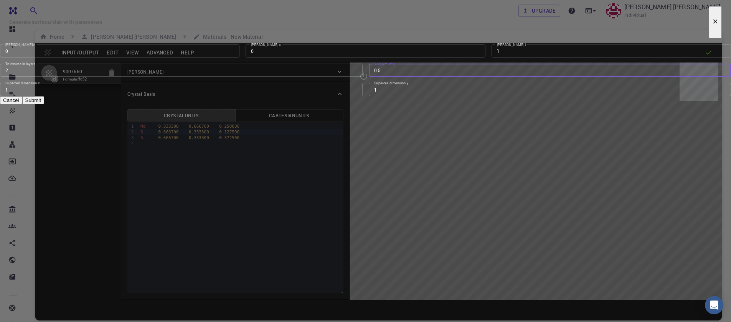
click at [461, 77] on input "0.5" at bounding box center [550, 70] width 363 height 13
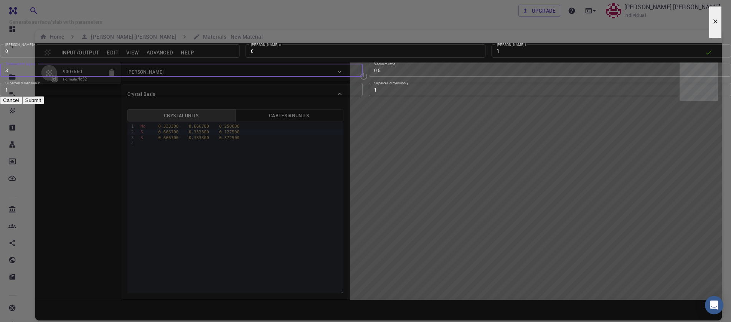
type input "3"
click at [354, 77] on input "3" at bounding box center [181, 70] width 363 height 13
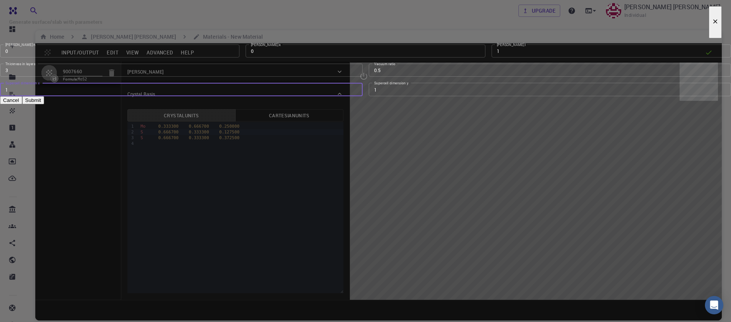
click at [354, 96] on input "1" at bounding box center [181, 89] width 363 height 13
click at [354, 96] on input "2" at bounding box center [181, 89] width 363 height 13
click at [354, 96] on input "3" at bounding box center [181, 89] width 363 height 13
type input "4"
click at [354, 96] on input "4" at bounding box center [181, 89] width 363 height 13
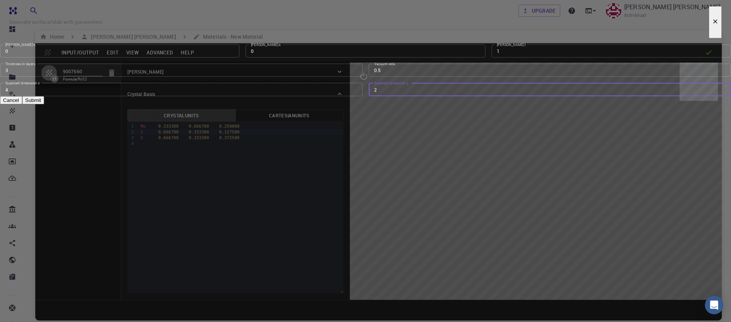
click at [462, 96] on input "2" at bounding box center [550, 89] width 363 height 13
click at [462, 96] on input "3" at bounding box center [550, 89] width 363 height 13
type input "4"
click at [462, 96] on input "4" at bounding box center [550, 89] width 363 height 13
click at [44, 104] on button "Submit" at bounding box center [33, 100] width 22 height 8
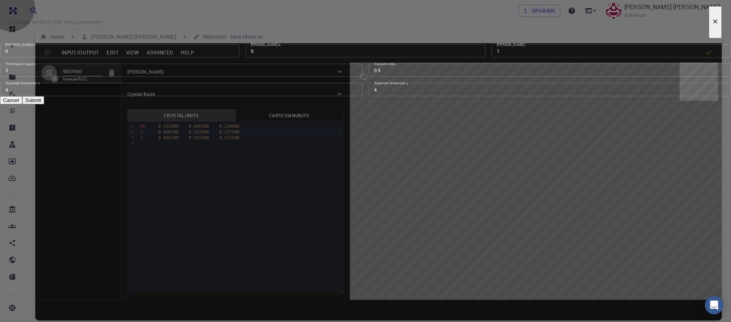
type input "TRI"
type input "12.644"
type input "12.643978171445884"
type input "73.77"
type input "120.0000571088431"
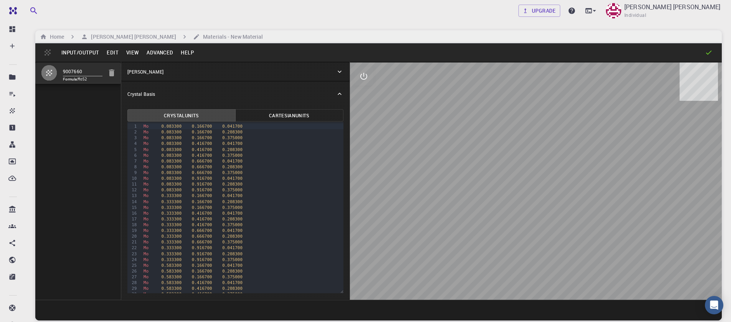
click at [490, 104] on div "Generate surface/slab with parameters [PERSON_NAME] h 0 [PERSON_NAME] h [PERSON…" at bounding box center [365, 52] width 731 height 104
drag, startPoint x: 509, startPoint y: 159, endPoint x: 541, endPoint y: 159, distance: 32.2
click at [541, 159] on div at bounding box center [536, 182] width 372 height 238
click at [66, 54] on button "Input/Output" at bounding box center [80, 52] width 45 height 12
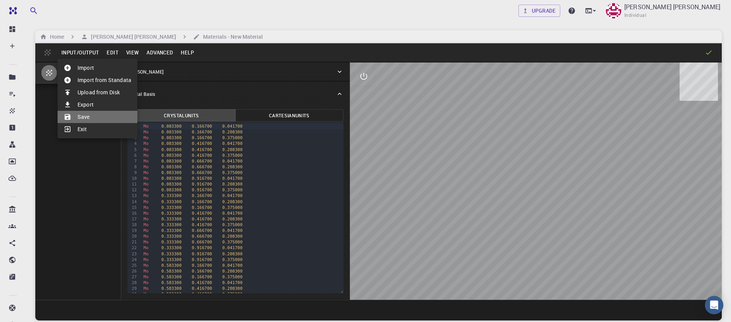
click at [98, 116] on li "Save" at bounding box center [98, 117] width 80 height 12
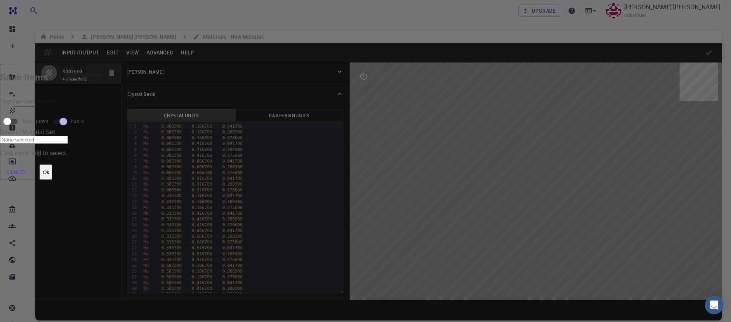
click at [63, 107] on input "Tags" at bounding box center [38, 102] width 50 height 10
type input "mos2-4x4x3"
click at [52, 165] on button "Ok" at bounding box center [46, 172] width 13 height 15
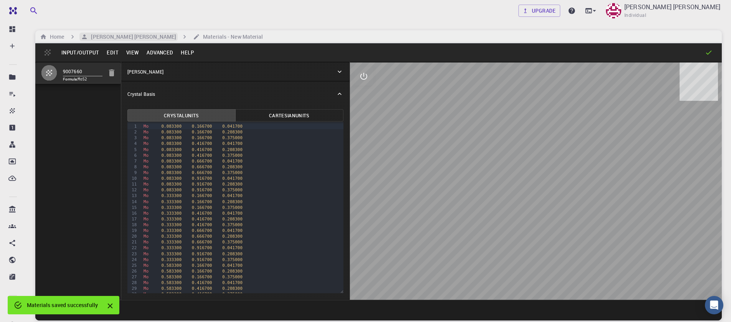
click at [99, 38] on h6 "[PERSON_NAME] [PERSON_NAME]" at bounding box center [132, 37] width 88 height 8
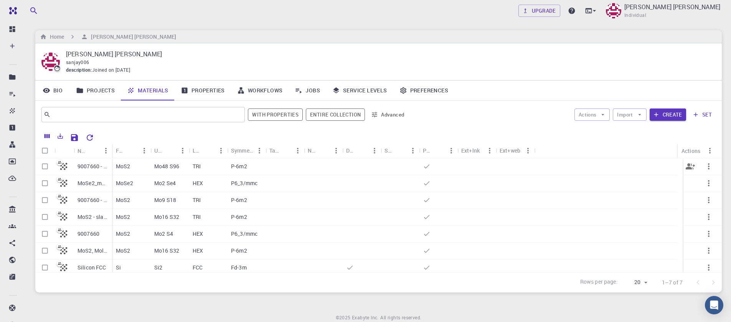
click at [167, 168] on p "Mo48 S96" at bounding box center [166, 167] width 25 height 8
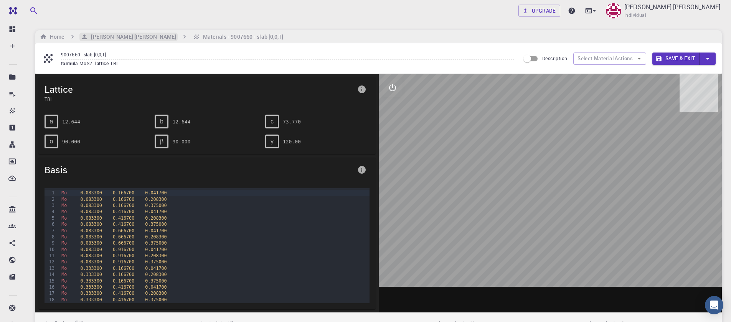
click at [105, 36] on h6 "[PERSON_NAME] [PERSON_NAME]" at bounding box center [132, 37] width 88 height 8
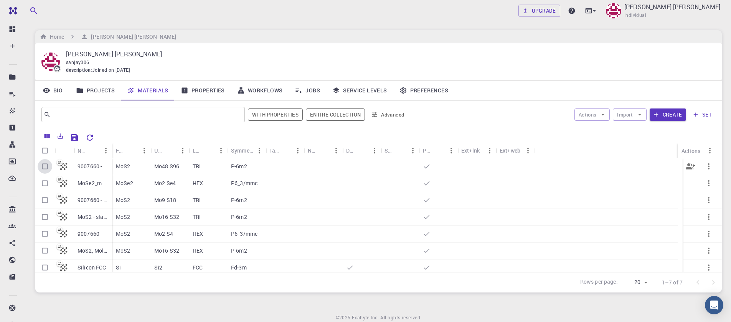
click at [45, 168] on input "Select row" at bounding box center [45, 166] width 15 height 15
checkbox input "true"
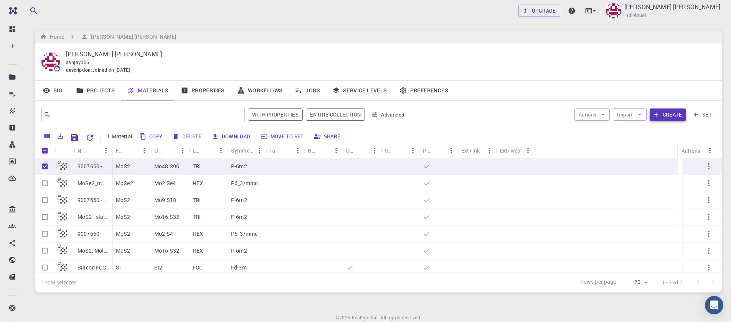
click at [661, 114] on button "Create" at bounding box center [668, 115] width 36 height 12
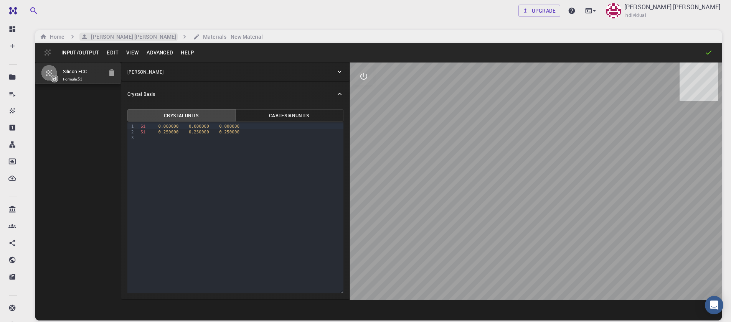
click at [115, 38] on h6 "[PERSON_NAME] [PERSON_NAME]" at bounding box center [132, 37] width 88 height 8
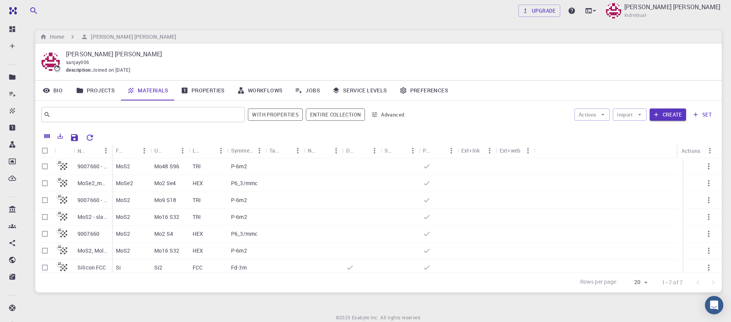
click at [42, 166] on input "Select row" at bounding box center [45, 166] width 15 height 15
checkbox input "true"
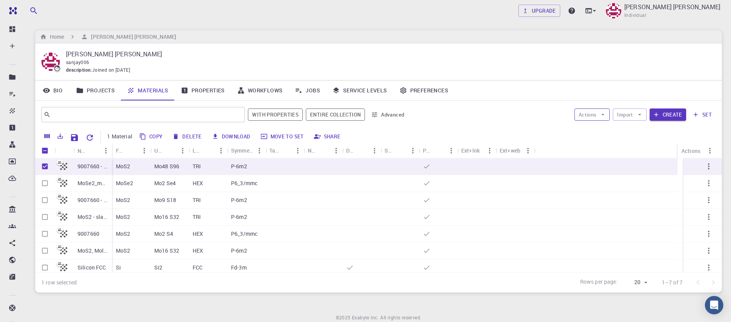
click at [590, 116] on button "Actions" at bounding box center [593, 115] width 36 height 12
click at [593, 129] on div at bounding box center [588, 131] width 14 height 10
click at [44, 169] on input "Unselect row" at bounding box center [45, 166] width 15 height 15
checkbox input "false"
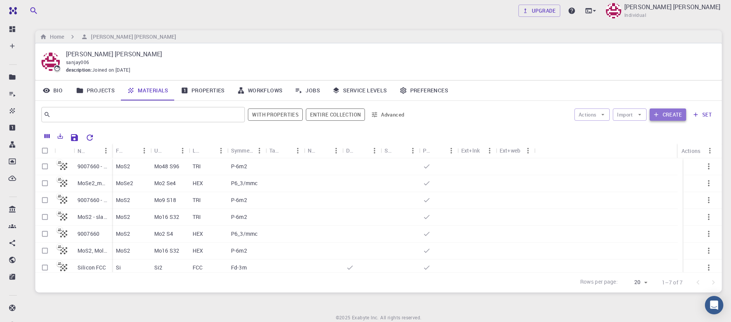
click at [652, 115] on button "Create" at bounding box center [668, 115] width 36 height 12
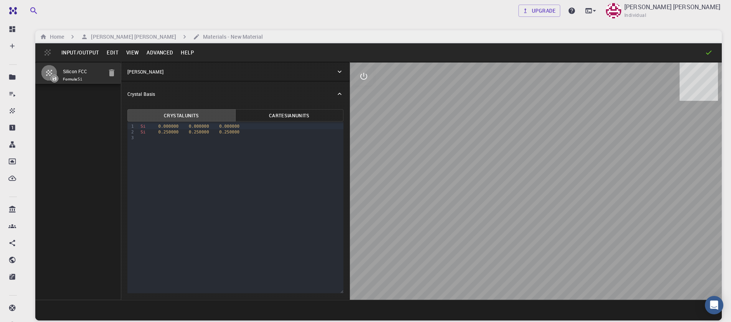
click at [81, 56] on button "Input/Output" at bounding box center [80, 52] width 45 height 12
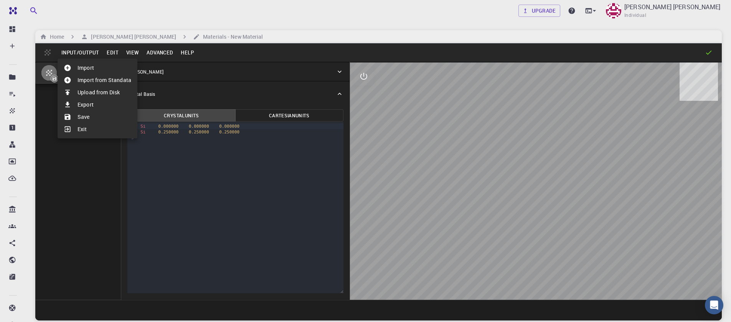
click at [74, 66] on div at bounding box center [71, 68] width 14 height 8
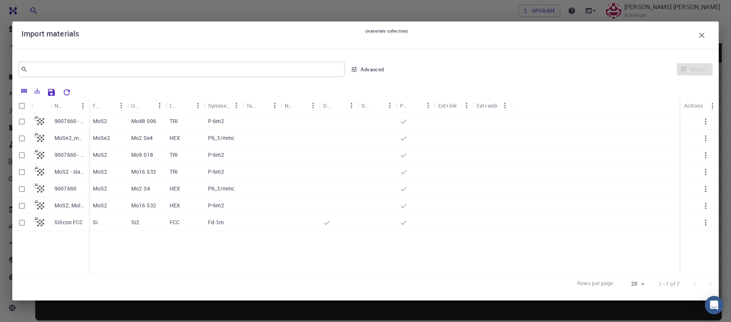
click at [22, 191] on input "Select row" at bounding box center [22, 189] width 15 height 15
checkbox input "true"
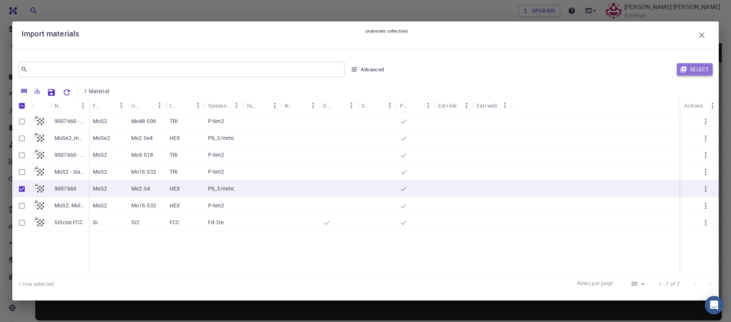
click at [698, 72] on button "Select" at bounding box center [695, 69] width 36 height 12
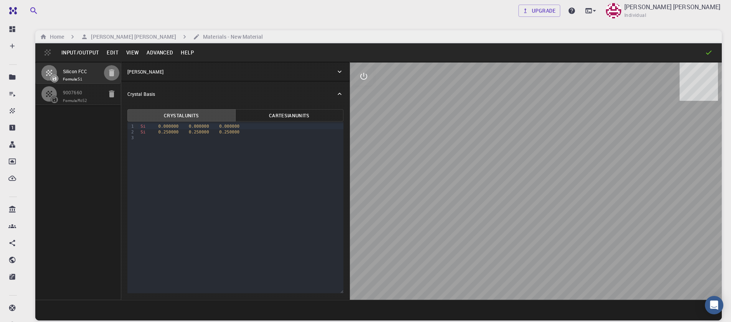
click at [110, 73] on icon "button" at bounding box center [111, 72] width 5 height 7
type input "HEX"
type input "3.161"
type input "12.295"
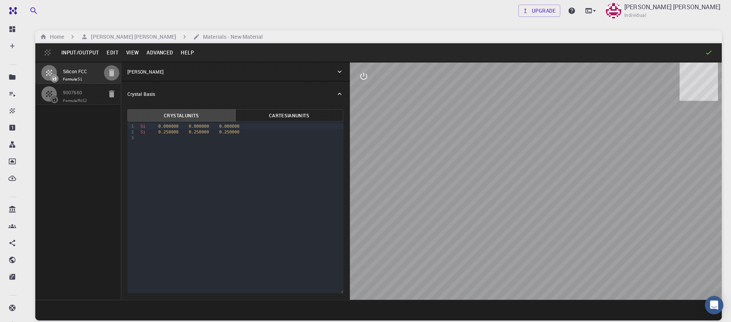
type input "90"
type input "119.99999999999999"
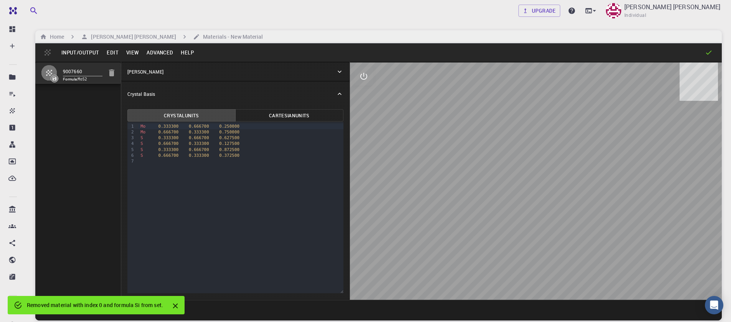
drag, startPoint x: 198, startPoint y: 185, endPoint x: 202, endPoint y: 180, distance: 6.0
click at [198, 184] on div "9 1 2 3 4 5 6 7 › Mo 0.333300 0.666700 0.250000 Mo 0.666700 0.333300 0.750000 S…" at bounding box center [235, 208] width 216 height 172
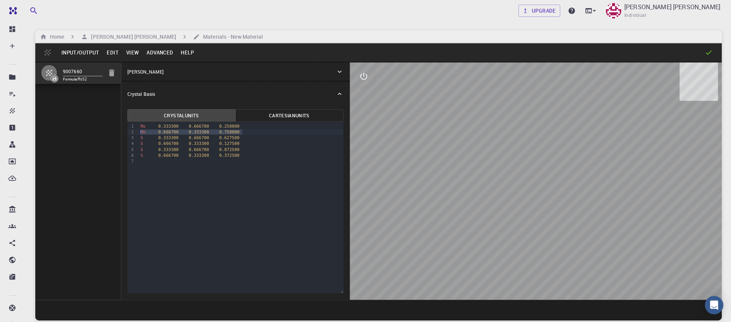
drag, startPoint x: 243, startPoint y: 131, endPoint x: 131, endPoint y: 132, distance: 112.5
click at [131, 132] on div "9 1 2 3 4 5 6 7 › Mo 0.333300 0.666700 0.250000 Mo 0.666700 0.333300 0.750000 S…" at bounding box center [235, 208] width 216 height 172
drag, startPoint x: 247, startPoint y: 135, endPoint x: 236, endPoint y: 135, distance: 10.7
click at [247, 135] on div "S 0.666700 0.333300 0.127500" at bounding box center [240, 138] width 205 height 6
click at [220, 136] on span "0.127500" at bounding box center [229, 138] width 20 height 5
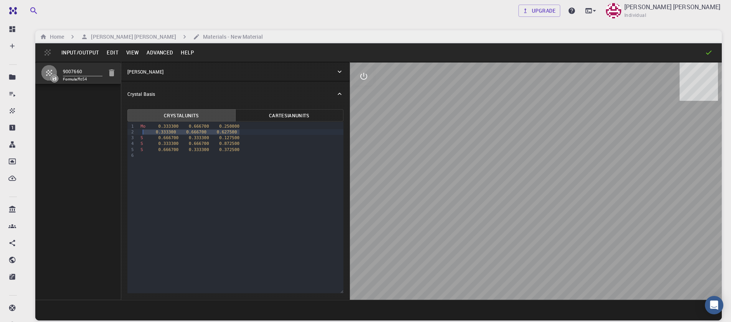
drag, startPoint x: 240, startPoint y: 133, endPoint x: 143, endPoint y: 133, distance: 96.7
click at [143, 133] on div "0.333300 0.666700 0.627500" at bounding box center [240, 132] width 205 height 6
drag, startPoint x: 246, startPoint y: 139, endPoint x: 122, endPoint y: 137, distance: 123.2
click at [122, 137] on div "Crystal Units Cartesian Units Selection deleted 9 1 2 3 4 5 › Mo 0.333300 0.666…" at bounding box center [235, 202] width 228 height 193
click at [162, 187] on div "9 1 2 3 4 › Mo 0.333300 0.666700 0.250000 S 0.666700 0.333300 0.127500 S 0.6667…" at bounding box center [235, 208] width 216 height 172
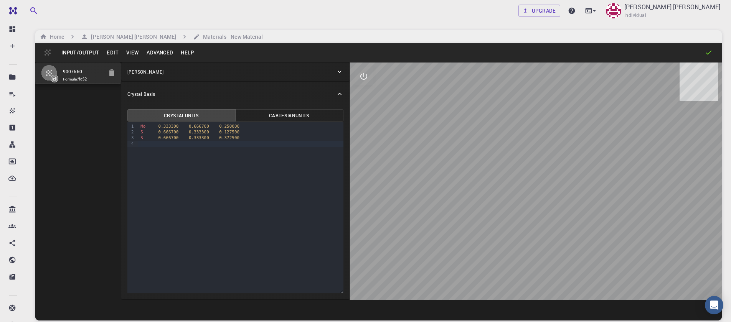
click at [150, 50] on button "Advanced" at bounding box center [160, 52] width 34 height 12
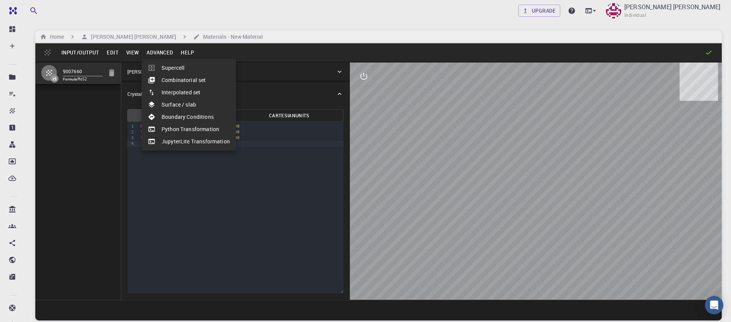
click at [172, 106] on li "Surface / slab" at bounding box center [189, 105] width 94 height 12
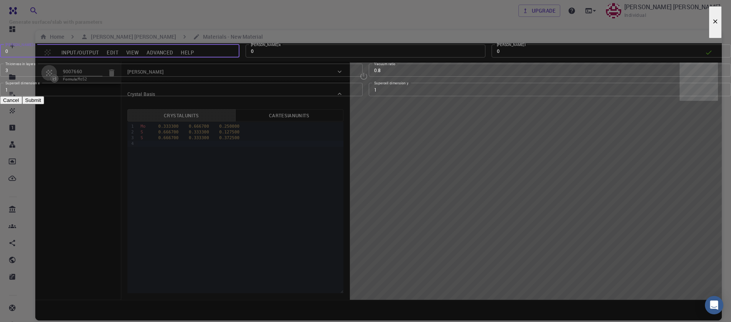
type input "0"
click at [240, 58] on input "0" at bounding box center [120, 51] width 240 height 13
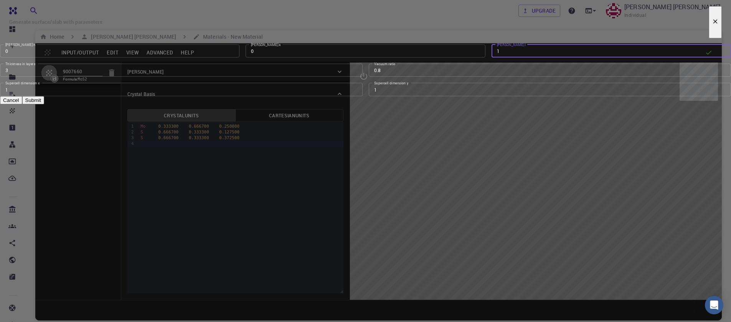
click at [492, 58] on input "1" at bounding box center [612, 51] width 240 height 13
click at [492, 58] on input "2" at bounding box center [612, 51] width 240 height 13
type input "1"
click at [492, 58] on input "1" at bounding box center [612, 51] width 240 height 13
click at [354, 96] on input "2" at bounding box center [181, 89] width 363 height 13
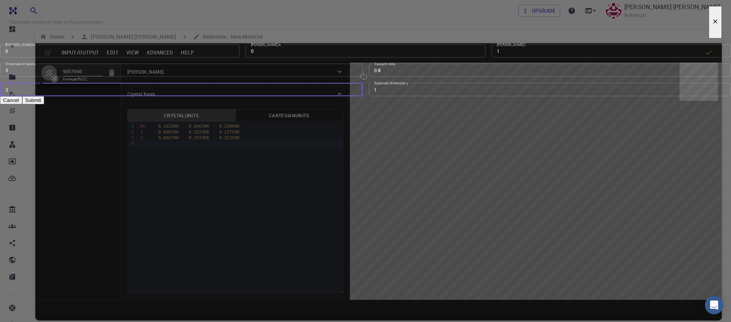
click at [354, 96] on input "3" at bounding box center [181, 89] width 363 height 13
type input "4"
click at [354, 96] on input "4" at bounding box center [181, 89] width 363 height 13
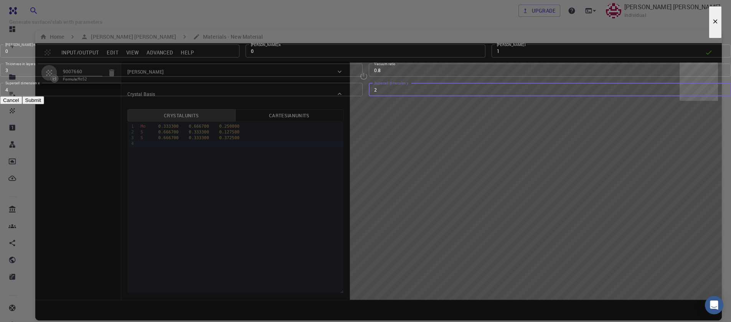
click at [464, 96] on input "2" at bounding box center [550, 89] width 363 height 13
click at [464, 96] on input "3" at bounding box center [550, 89] width 363 height 13
type input "4"
click at [464, 96] on input "4" at bounding box center [550, 89] width 363 height 13
click at [464, 77] on input "0.79" at bounding box center [550, 70] width 363 height 13
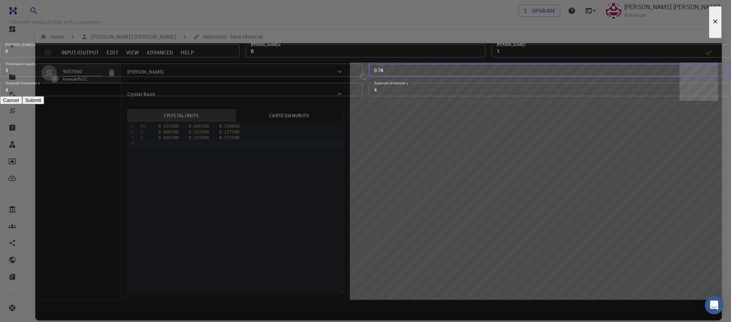
click at [464, 77] on input "0.78" at bounding box center [550, 70] width 363 height 13
click at [464, 77] on input "0.66" at bounding box center [550, 70] width 363 height 13
click at [464, 77] on input "0.65" at bounding box center [550, 70] width 363 height 13
click at [464, 77] on input "0.52" at bounding box center [550, 70] width 363 height 13
click at [464, 77] on input "0.51" at bounding box center [550, 70] width 363 height 13
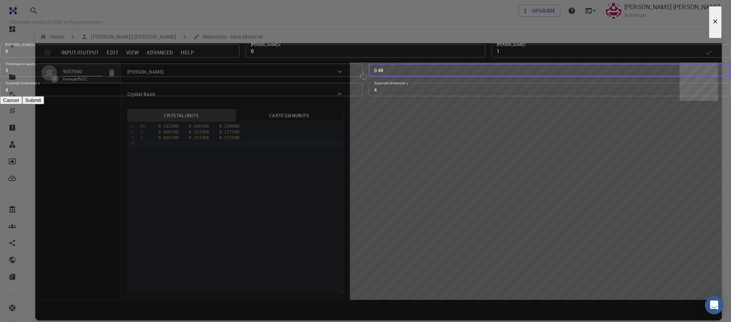
click at [464, 77] on input "0.48" at bounding box center [550, 70] width 363 height 13
click at [464, 77] on input "0.41" at bounding box center [550, 70] width 363 height 13
click at [463, 77] on input "0.42" at bounding box center [550, 70] width 363 height 13
click at [463, 77] on input "0.43" at bounding box center [550, 70] width 363 height 13
click at [463, 77] on input "0.55" at bounding box center [550, 70] width 363 height 13
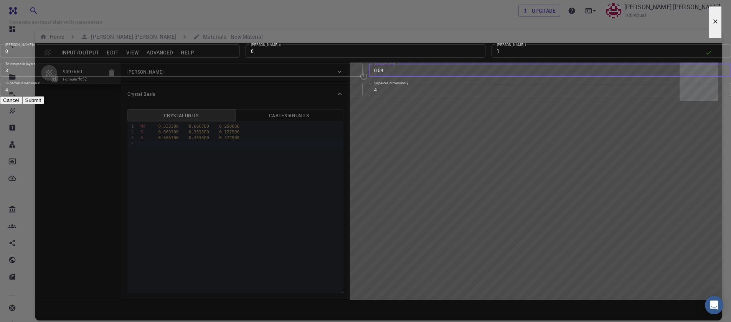
click at [462, 77] on input "0.54" at bounding box center [550, 70] width 363 height 13
click at [462, 77] on input "0.53" at bounding box center [550, 70] width 363 height 13
click at [462, 77] on input "0.52" at bounding box center [550, 70] width 363 height 13
click at [462, 77] on input "0.41" at bounding box center [550, 70] width 363 height 13
click at [462, 77] on input "0.4" at bounding box center [550, 70] width 363 height 13
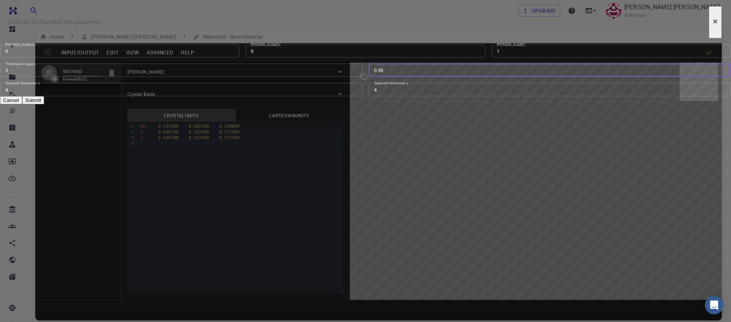
click at [462, 77] on input "0.36" at bounding box center [550, 70] width 363 height 13
click at [463, 77] on input "0.37" at bounding box center [550, 70] width 363 height 13
click at [463, 77] on input "0.38" at bounding box center [550, 70] width 363 height 13
click at [463, 77] on input "0.39" at bounding box center [550, 70] width 363 height 13
click at [463, 77] on input "0.4" at bounding box center [550, 70] width 363 height 13
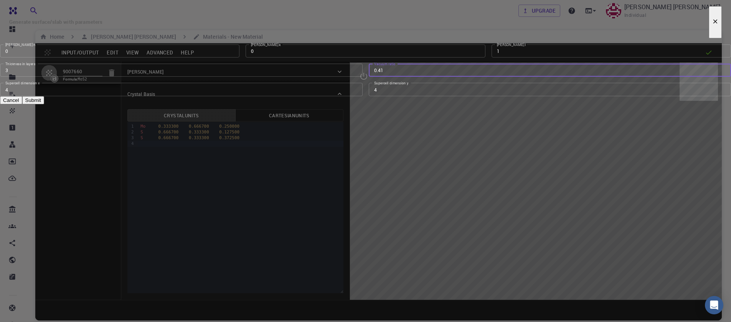
click at [463, 77] on input "0.41" at bounding box center [550, 70] width 363 height 13
click at [463, 77] on input "0.42" at bounding box center [550, 70] width 363 height 13
click at [463, 77] on input "0.43" at bounding box center [550, 70] width 363 height 13
click at [463, 77] on input "0.44" at bounding box center [550, 70] width 363 height 13
type input "0.45"
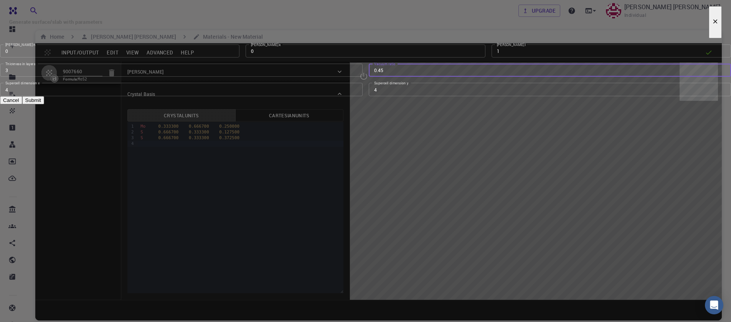
click at [463, 77] on input "0.45" at bounding box center [550, 70] width 363 height 13
click at [44, 104] on button "Submit" at bounding box center [33, 100] width 22 height 8
type input "TRI"
type input "12.644"
type input "12.643978171445884"
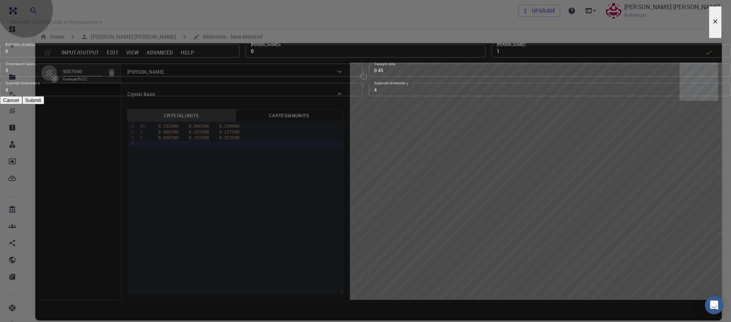
type input "67.06363636363636"
type input "120.0000571088431"
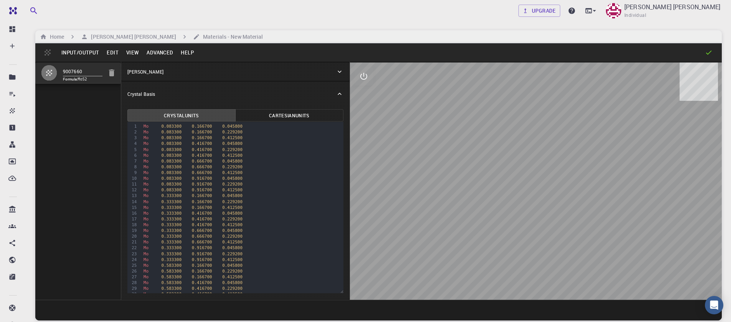
click at [532, 104] on div "Generate surface/slab with parameters [PERSON_NAME] h 0 [PERSON_NAME] h [PERSON…" at bounding box center [365, 52] width 731 height 104
drag, startPoint x: 537, startPoint y: 198, endPoint x: 499, endPoint y: 204, distance: 38.6
click at [500, 205] on div at bounding box center [536, 182] width 372 height 238
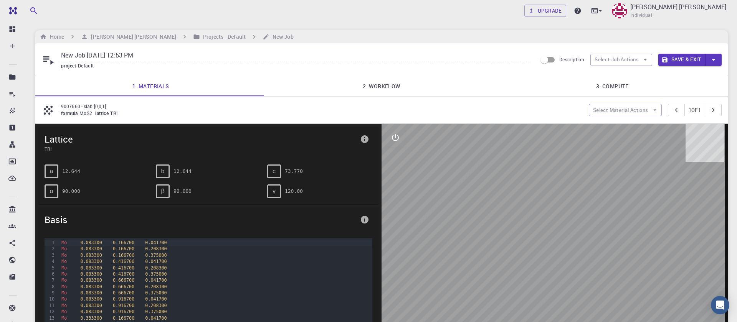
click at [374, 84] on link "2. Workflow" at bounding box center [381, 86] width 231 height 20
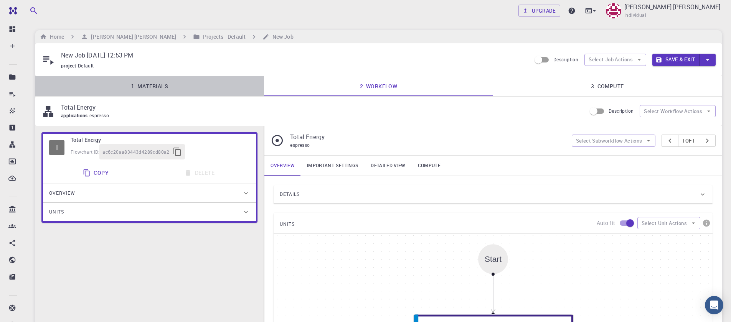
click at [148, 87] on link "1. Materials" at bounding box center [149, 86] width 229 height 20
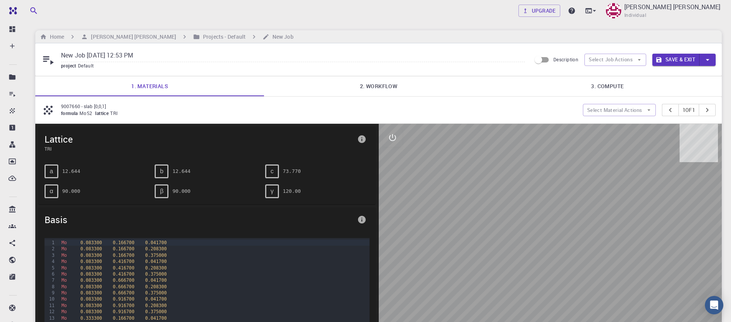
scroll to position [92, 0]
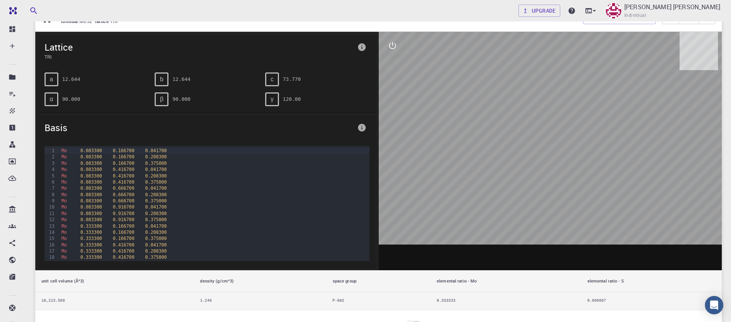
click at [584, 175] on div at bounding box center [551, 151] width 344 height 239
drag, startPoint x: 575, startPoint y: 174, endPoint x: 532, endPoint y: 164, distance: 44.1
click at [537, 167] on div at bounding box center [551, 151] width 344 height 239
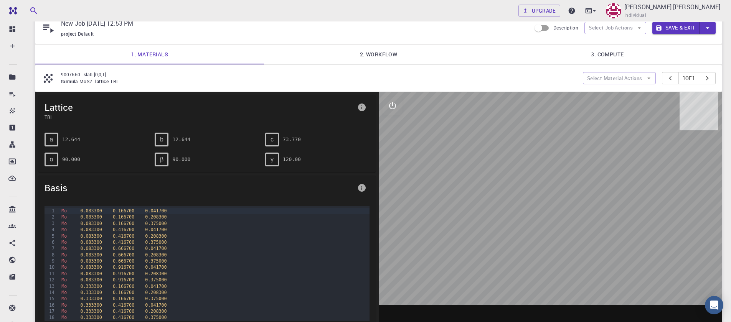
scroll to position [0, 0]
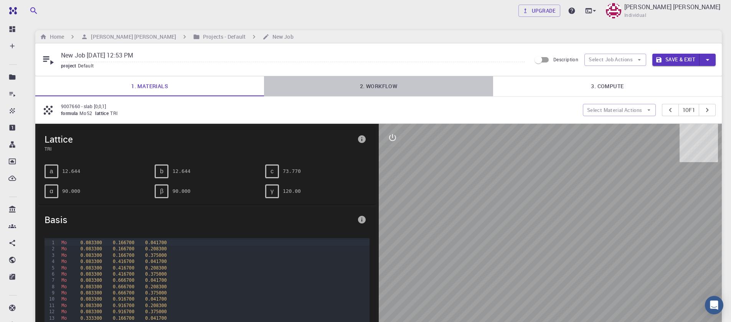
click at [384, 81] on link "2. Workflow" at bounding box center [378, 86] width 229 height 20
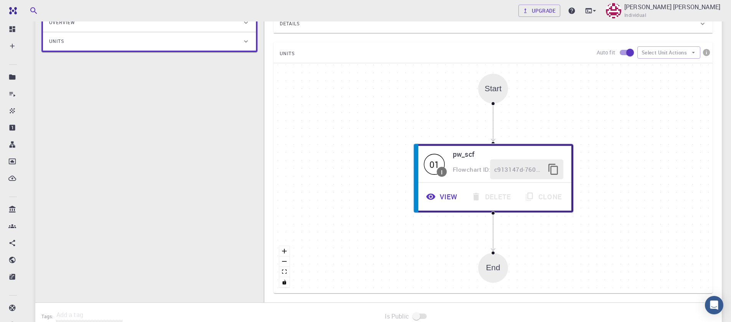
scroll to position [230, 0]
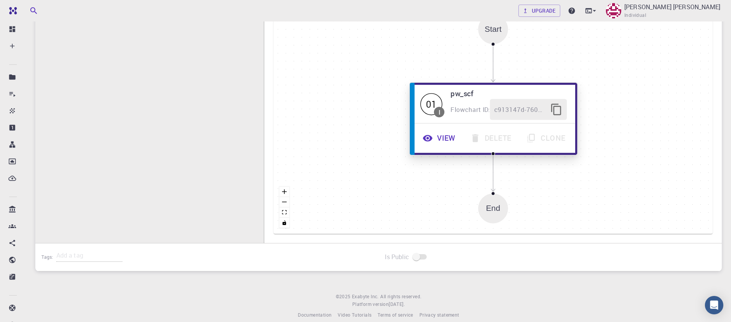
click at [439, 135] on button "View" at bounding box center [441, 138] width 48 height 21
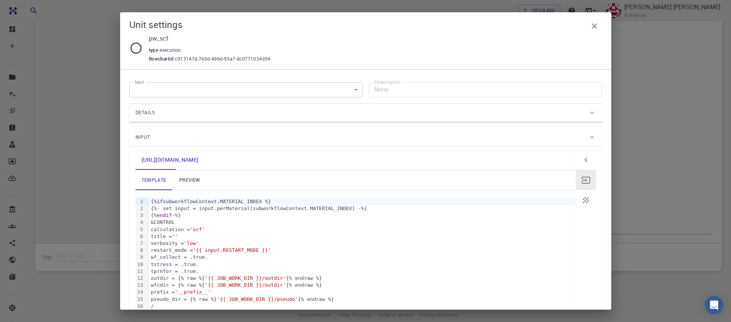
scroll to position [46, 0]
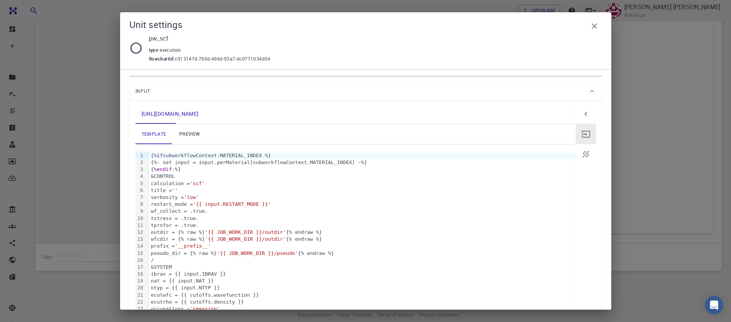
click at [183, 136] on link "preview" at bounding box center [189, 134] width 35 height 20
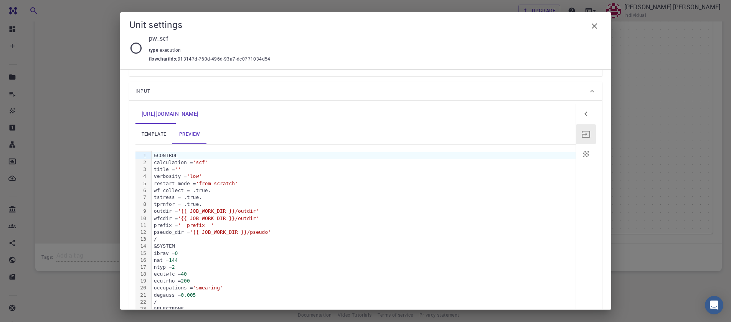
click at [306, 191] on div "wf_collect = .true." at bounding box center [364, 190] width 424 height 7
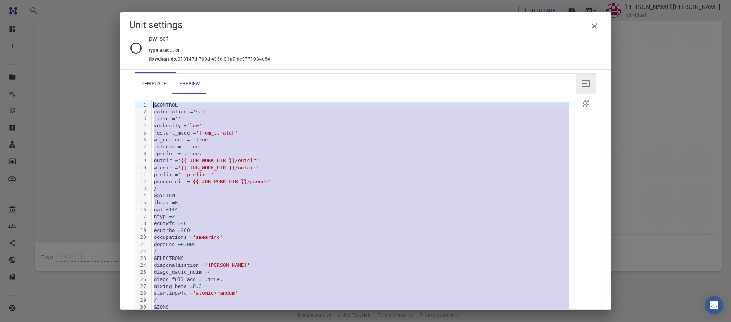
scroll to position [0, 0]
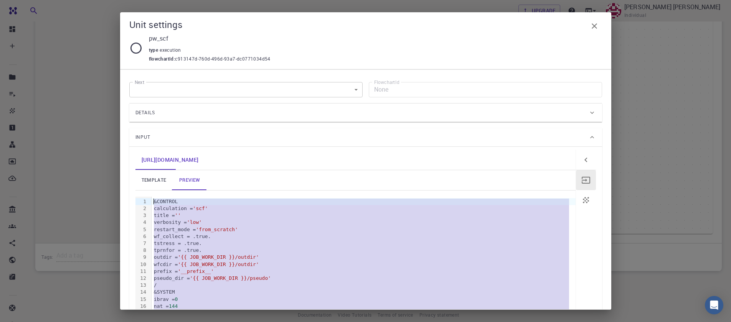
drag, startPoint x: 219, startPoint y: 263, endPoint x: 69, endPoint y: -30, distance: 329.0
click at [69, 0] on html "Free Dashboard Create New Job New Material Create Material Upload File Import f…" at bounding box center [365, 51] width 731 height 562
copy div "/ &ELECTRONS diagonalization = 'david' diago_david_ndim = 4 diago_full_acc = .t…"
click at [213, 257] on span "'{{ JOB_WORK_DIR }}/outdir'" at bounding box center [218, 258] width 81 height 6
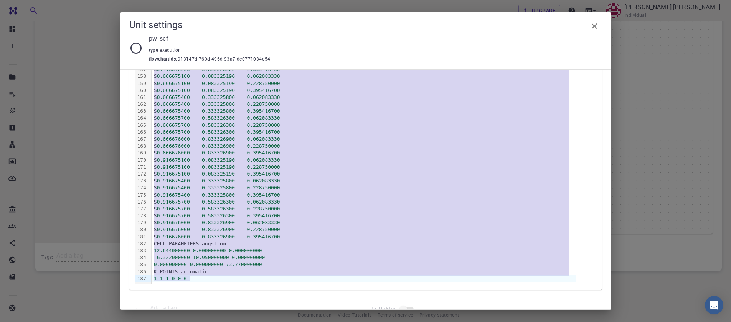
scroll to position [1242, 0]
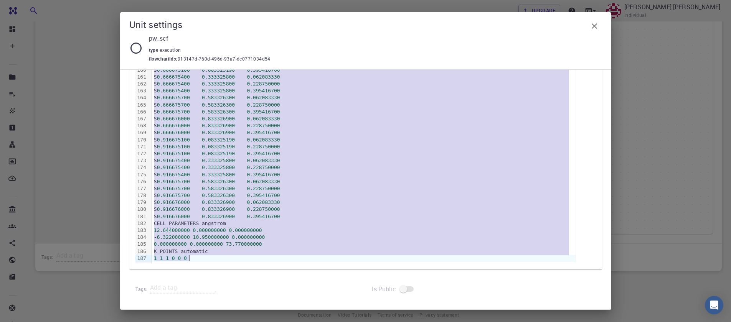
drag, startPoint x: 154, startPoint y: 201, endPoint x: 297, endPoint y: 355, distance: 210.0
click at [297, 322] on html "Free Dashboard Create New Job New Material Create Material Upload File Import f…" at bounding box center [365, 51] width 731 height 562
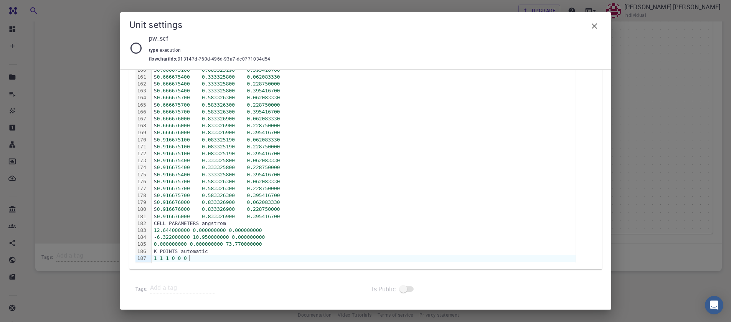
click at [205, 258] on div "1 1 1 0 0 0" at bounding box center [364, 258] width 424 height 7
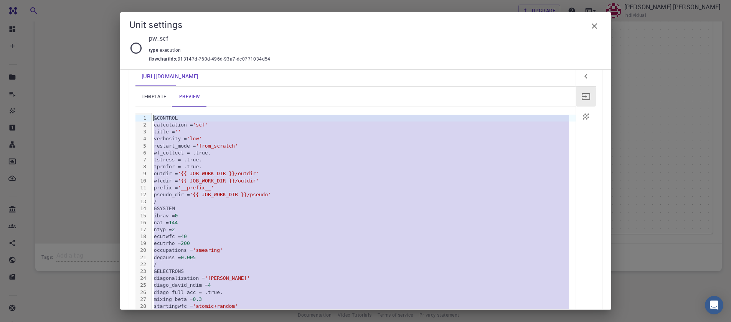
scroll to position [0, 0]
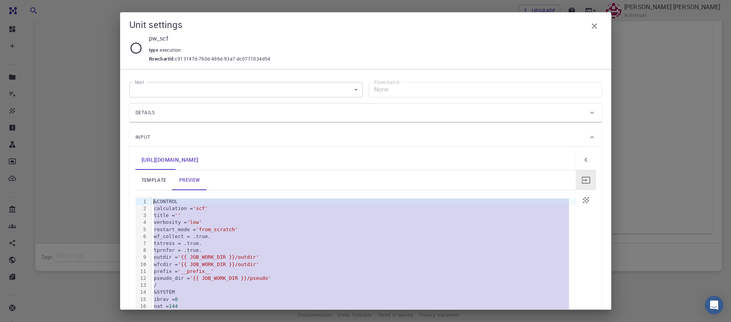
drag, startPoint x: 197, startPoint y: 257, endPoint x: 152, endPoint y: 203, distance: 69.9
copy div "&CONTROL calculation = 'scf' title = '' verbosity = 'low' restart_mode = 'from_…"
